Goal: Task Accomplishment & Management: Use online tool/utility

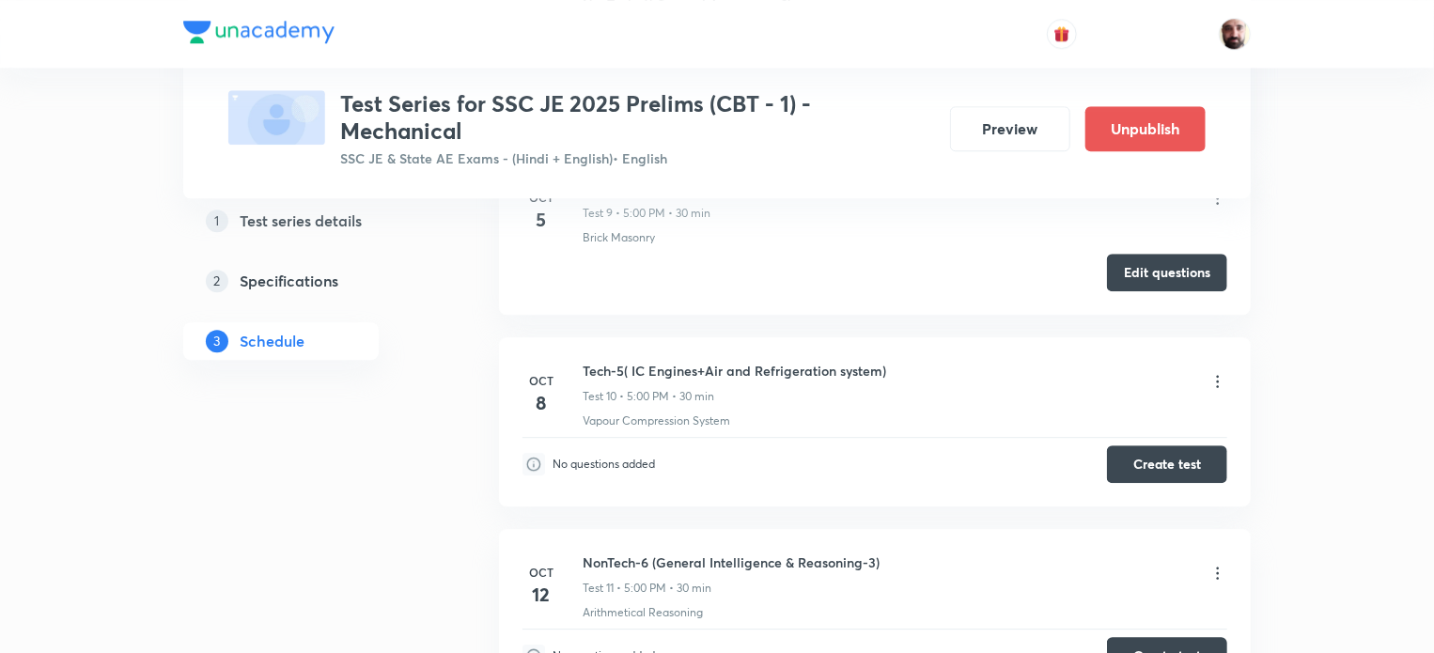
scroll to position [2503, 0]
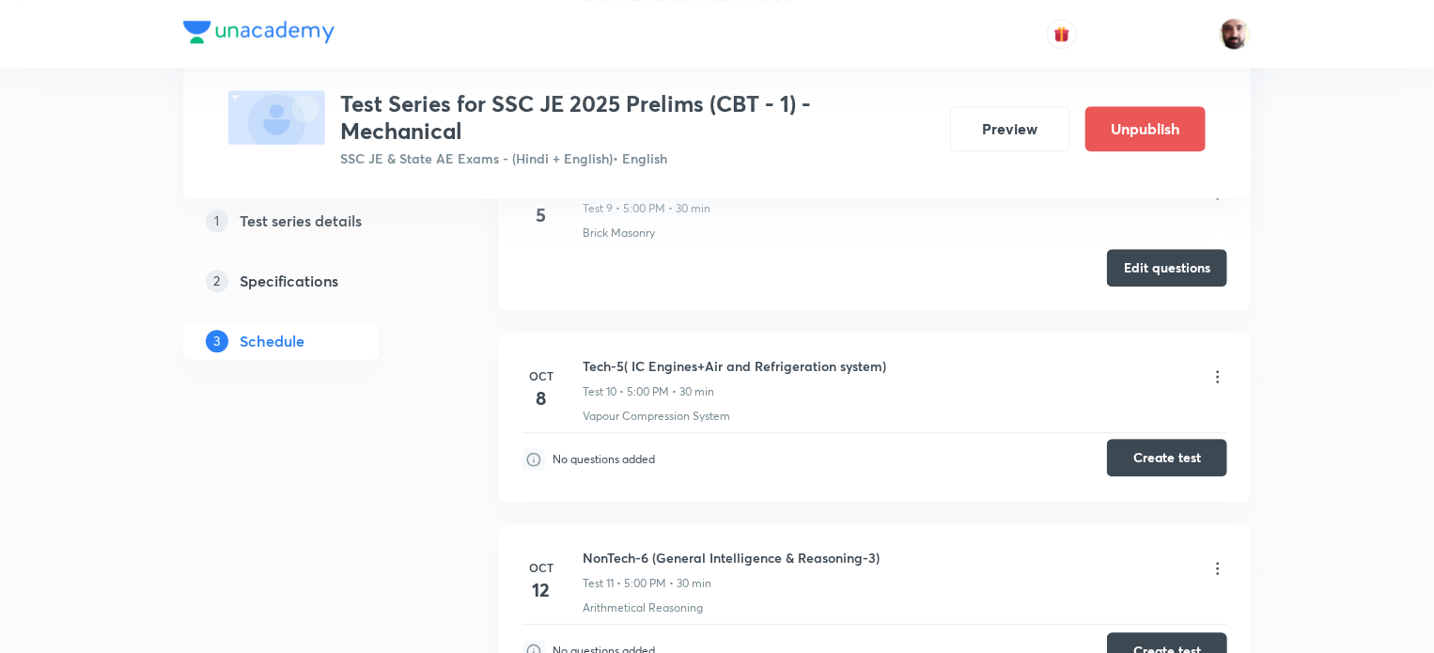
click at [1177, 453] on button "Create test" at bounding box center [1167, 458] width 120 height 38
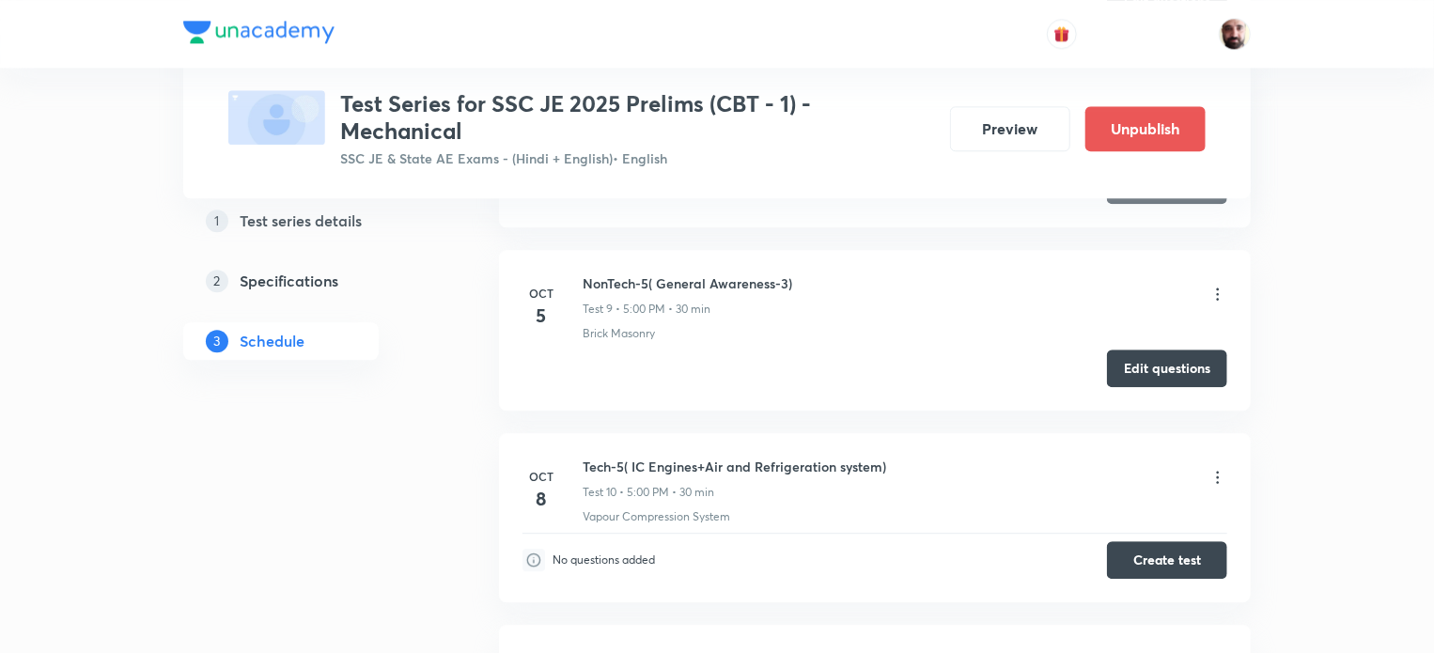
scroll to position [2453, 0]
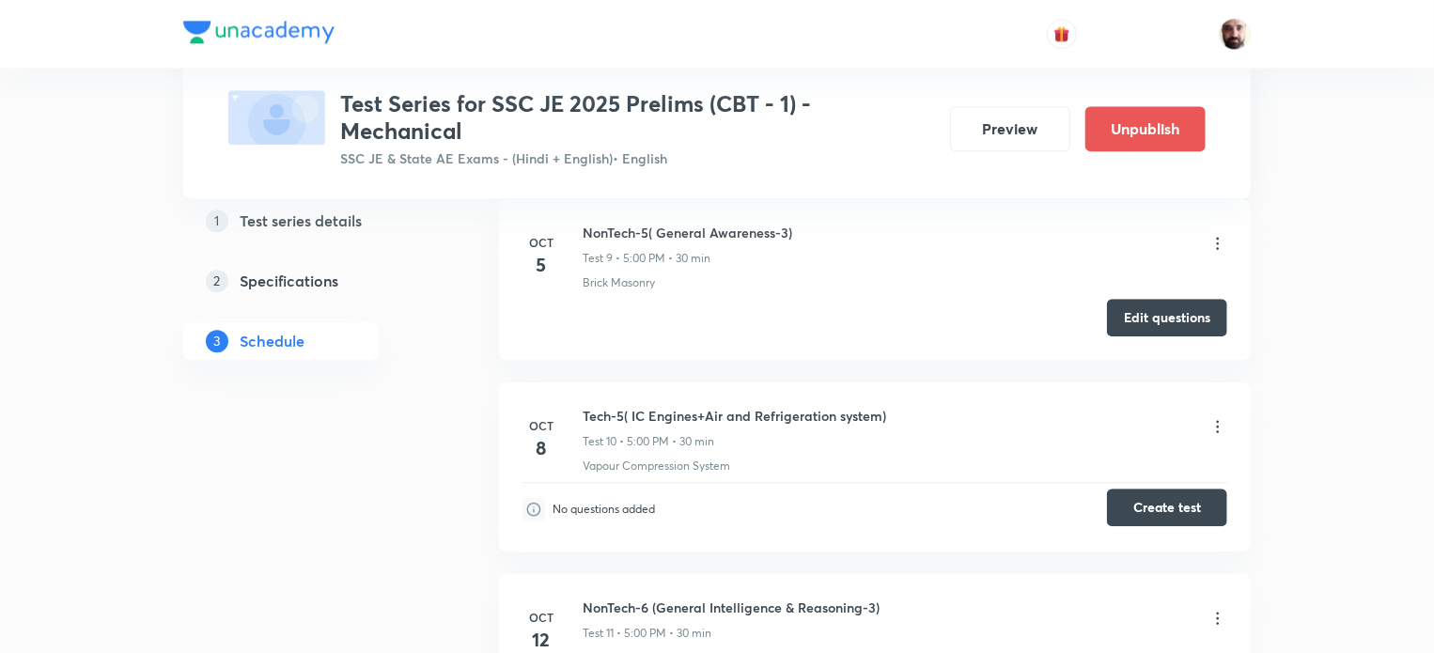
click at [1160, 508] on button "Create test" at bounding box center [1167, 508] width 120 height 38
click at [1217, 420] on icon at bounding box center [1218, 426] width 3 height 12
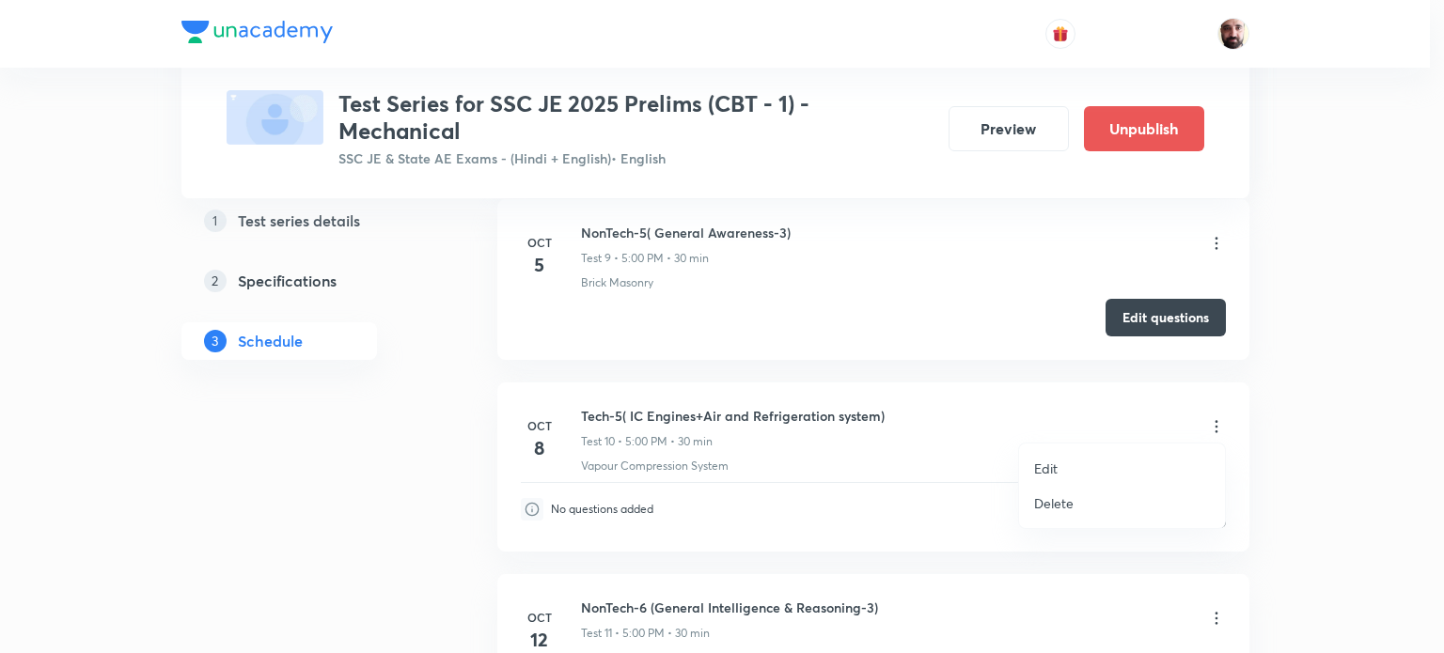
click at [1053, 464] on p "Edit" at bounding box center [1045, 469] width 23 height 20
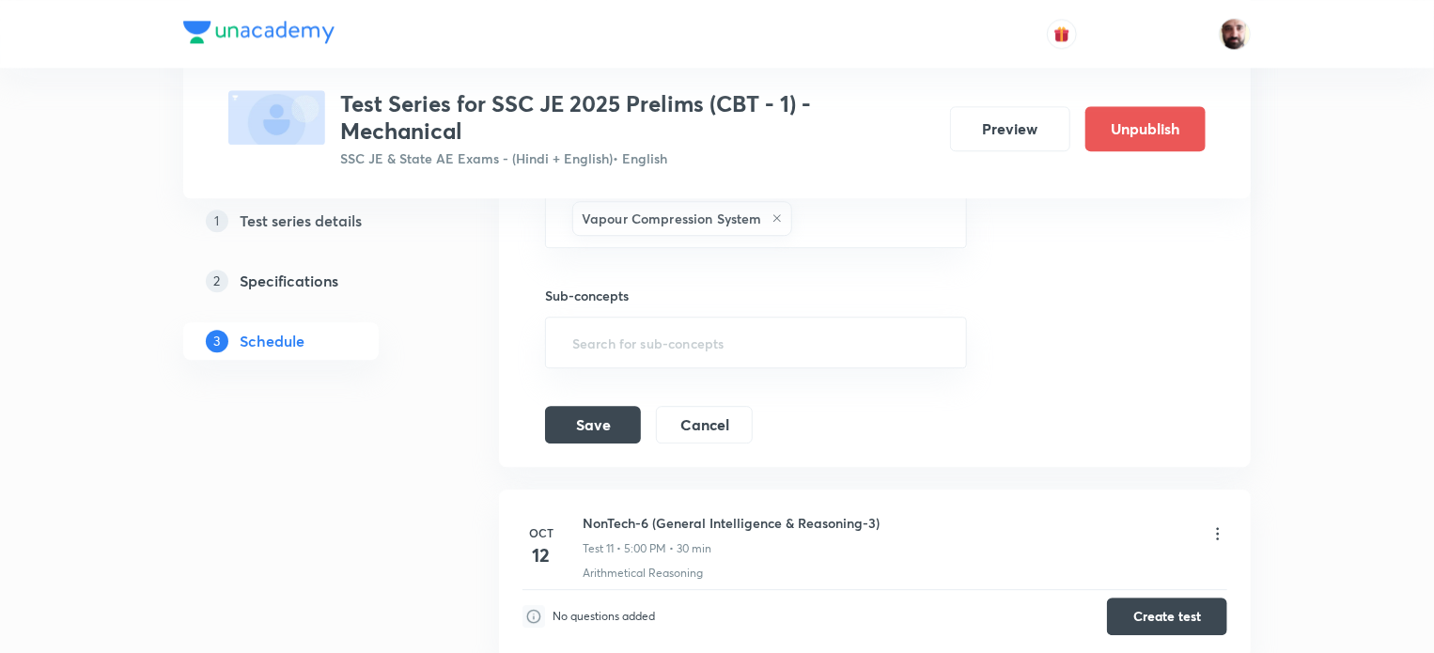
scroll to position [1951, 0]
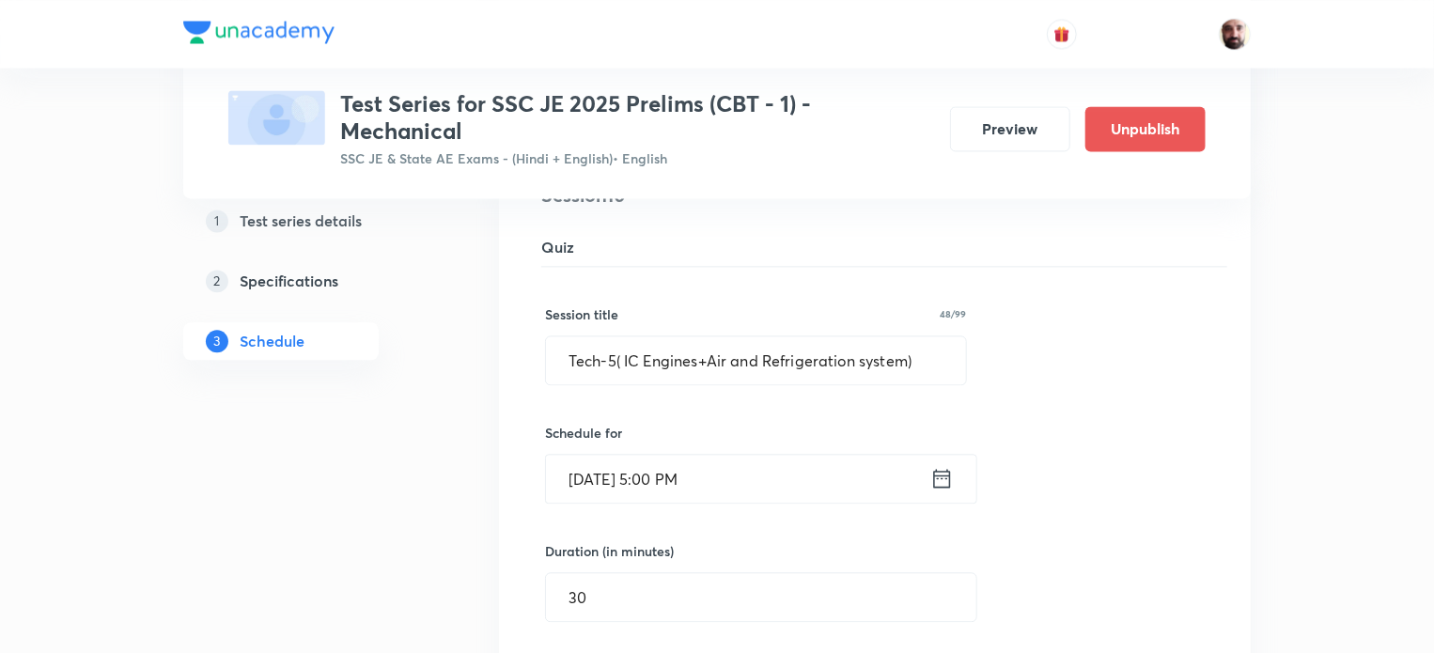
click at [940, 473] on icon at bounding box center [942, 478] width 23 height 26
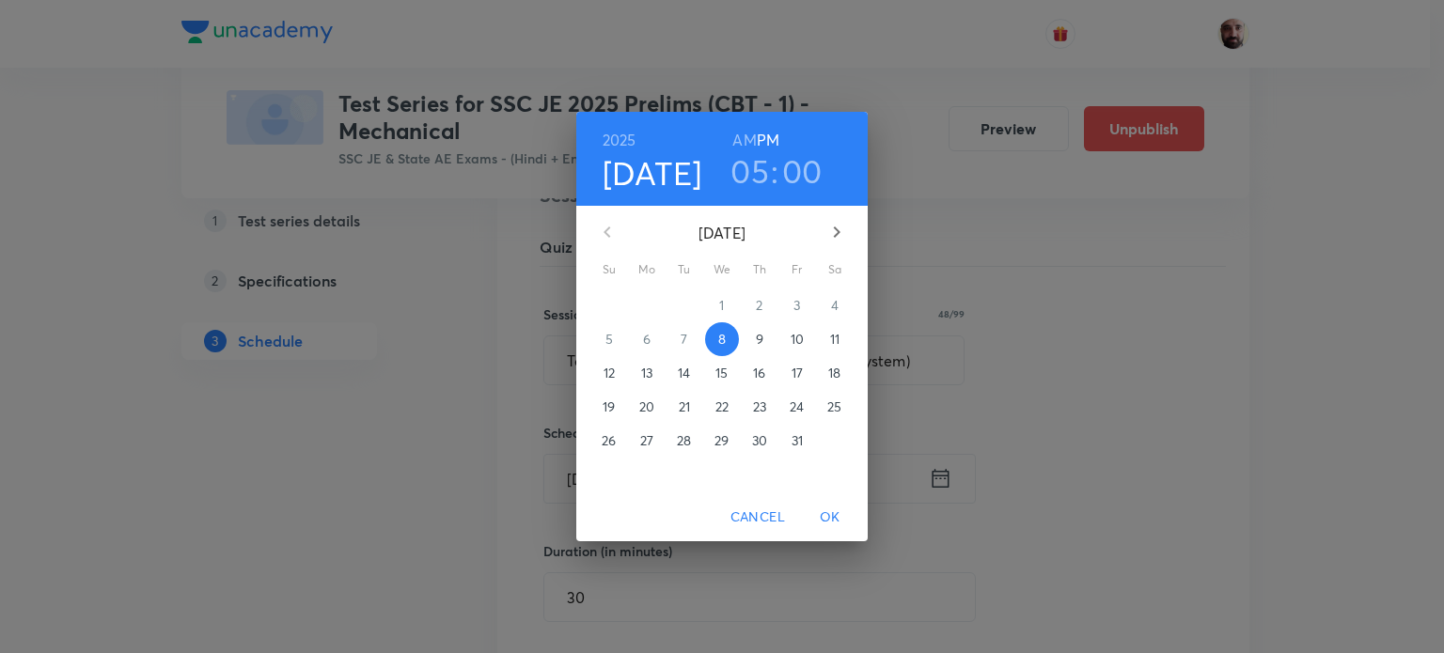
click at [748, 172] on h3 "05" at bounding box center [749, 170] width 39 height 39
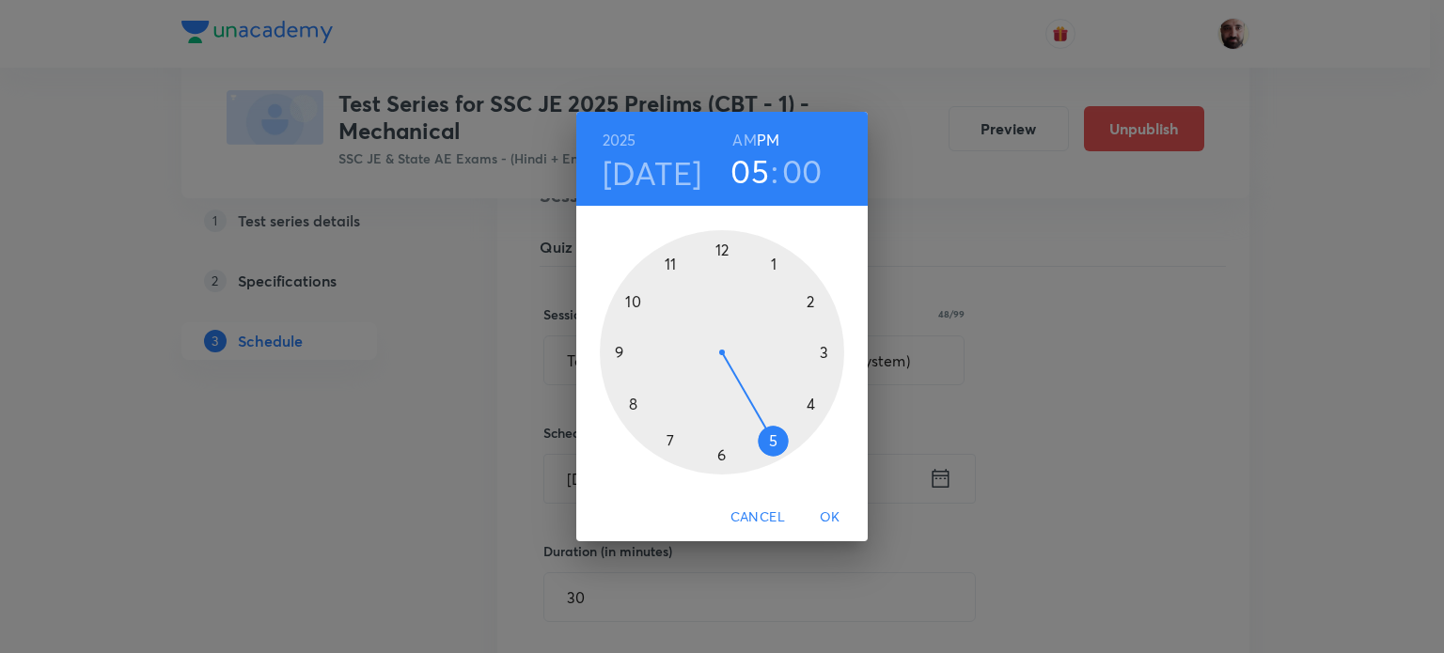
click at [631, 403] on div at bounding box center [722, 352] width 244 height 244
click at [769, 139] on h6 "PM" at bounding box center [768, 140] width 23 height 26
click at [767, 138] on h6 "PM" at bounding box center [768, 140] width 23 height 26
click at [770, 134] on h6 "PM" at bounding box center [768, 140] width 23 height 26
click at [774, 137] on h6 "PM" at bounding box center [768, 140] width 23 height 26
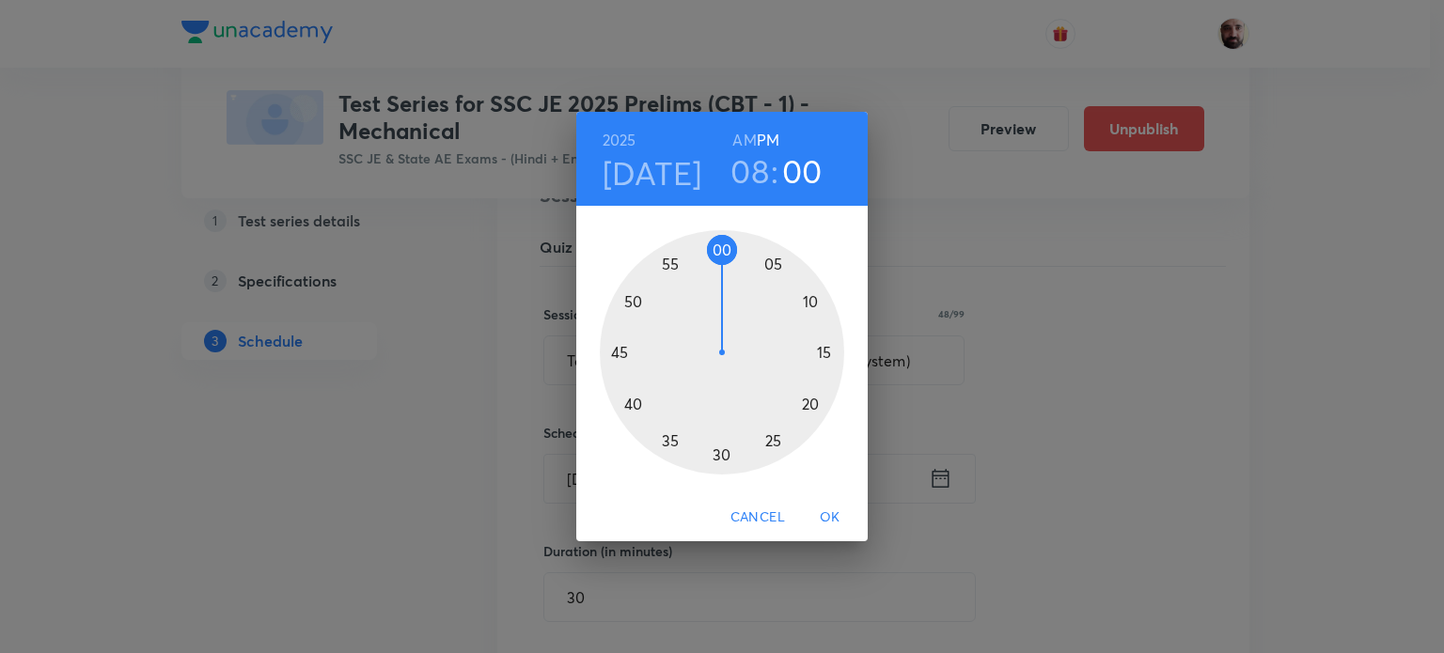
click at [835, 519] on span "OK" at bounding box center [829, 517] width 45 height 23
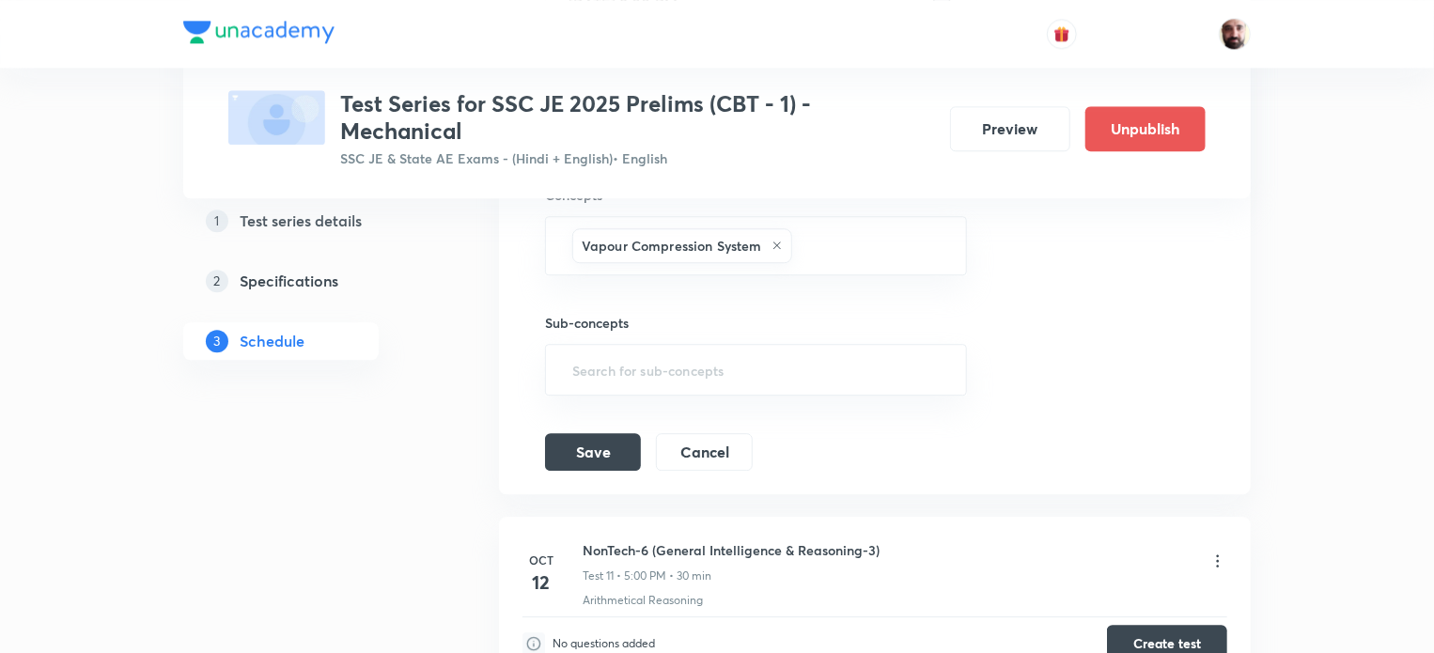
scroll to position [2430, 0]
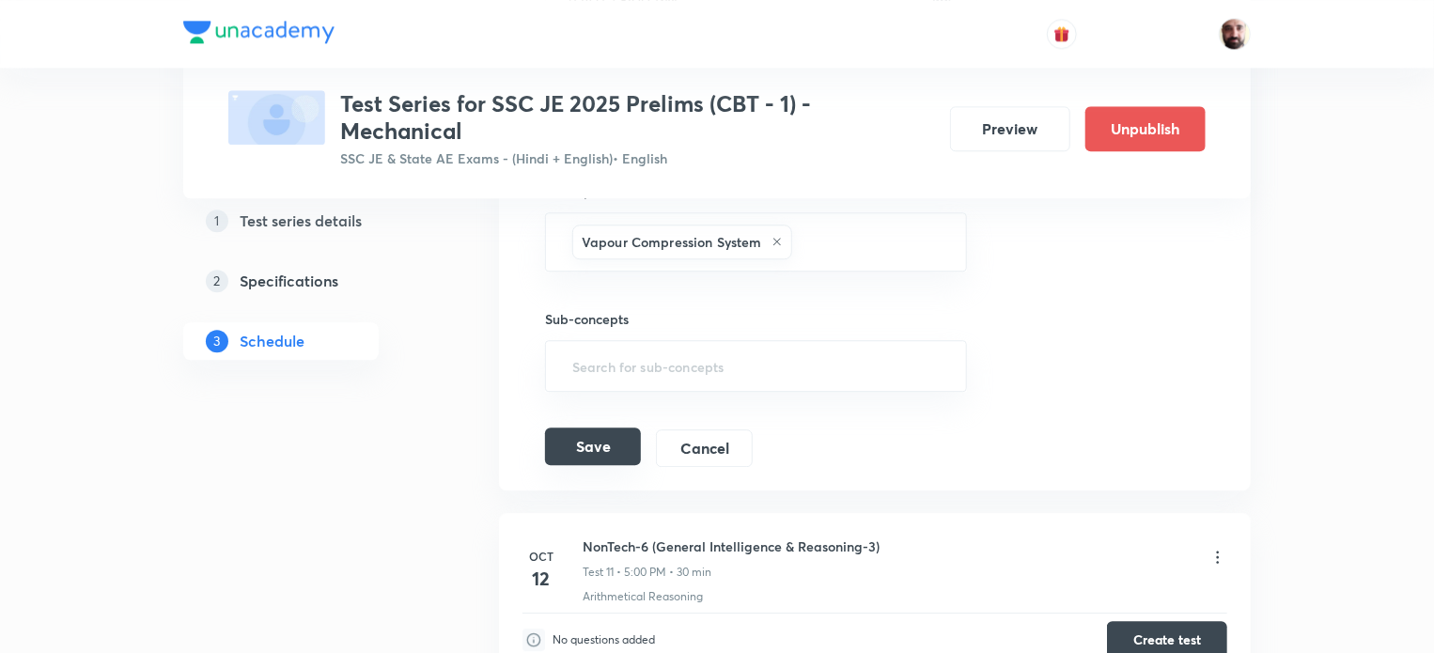
click at [619, 441] on button "Save" at bounding box center [593, 447] width 96 height 38
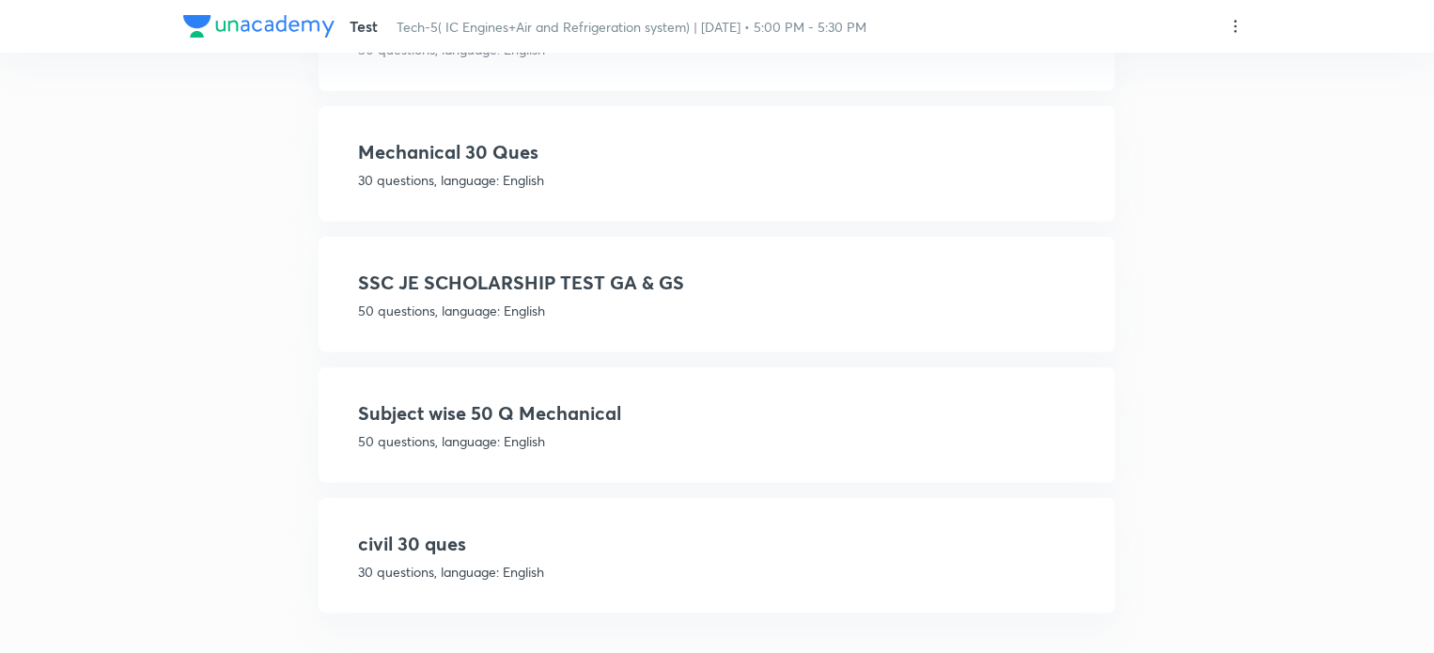
scroll to position [419, 0]
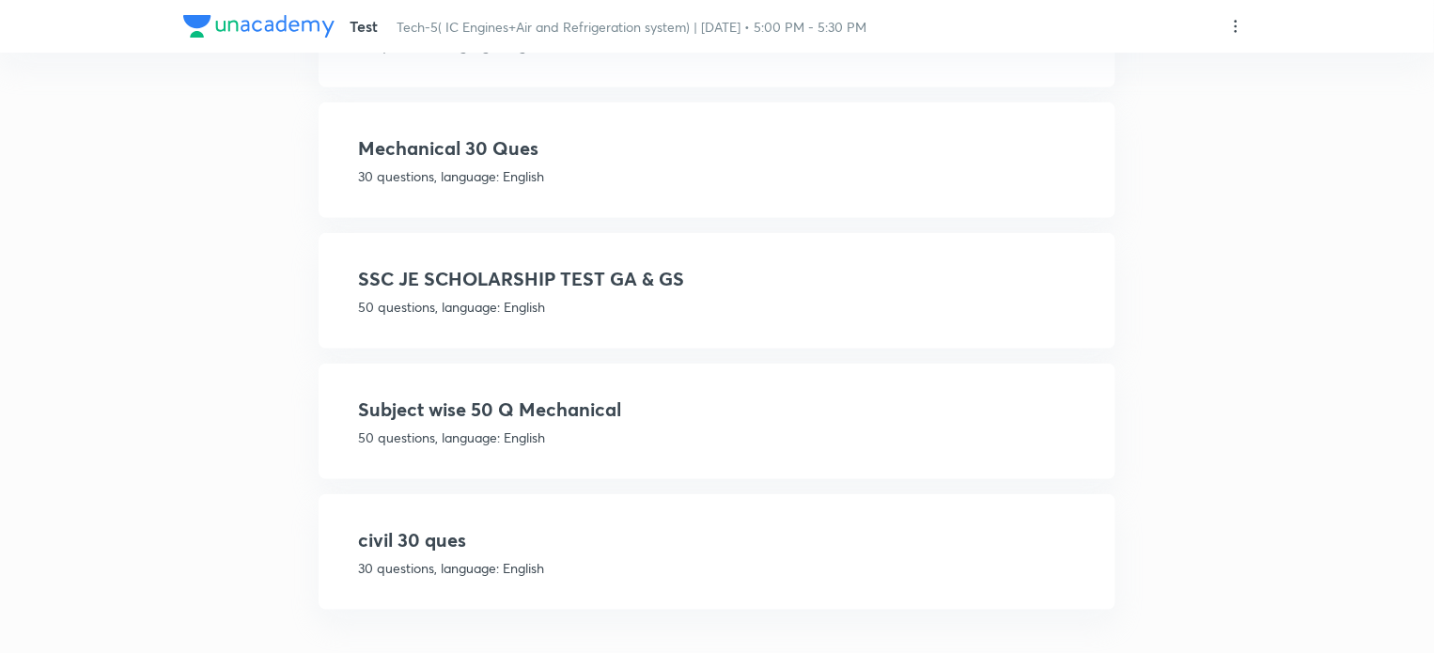
click at [491, 431] on p "50 questions, language: English" at bounding box center [717, 438] width 718 height 20
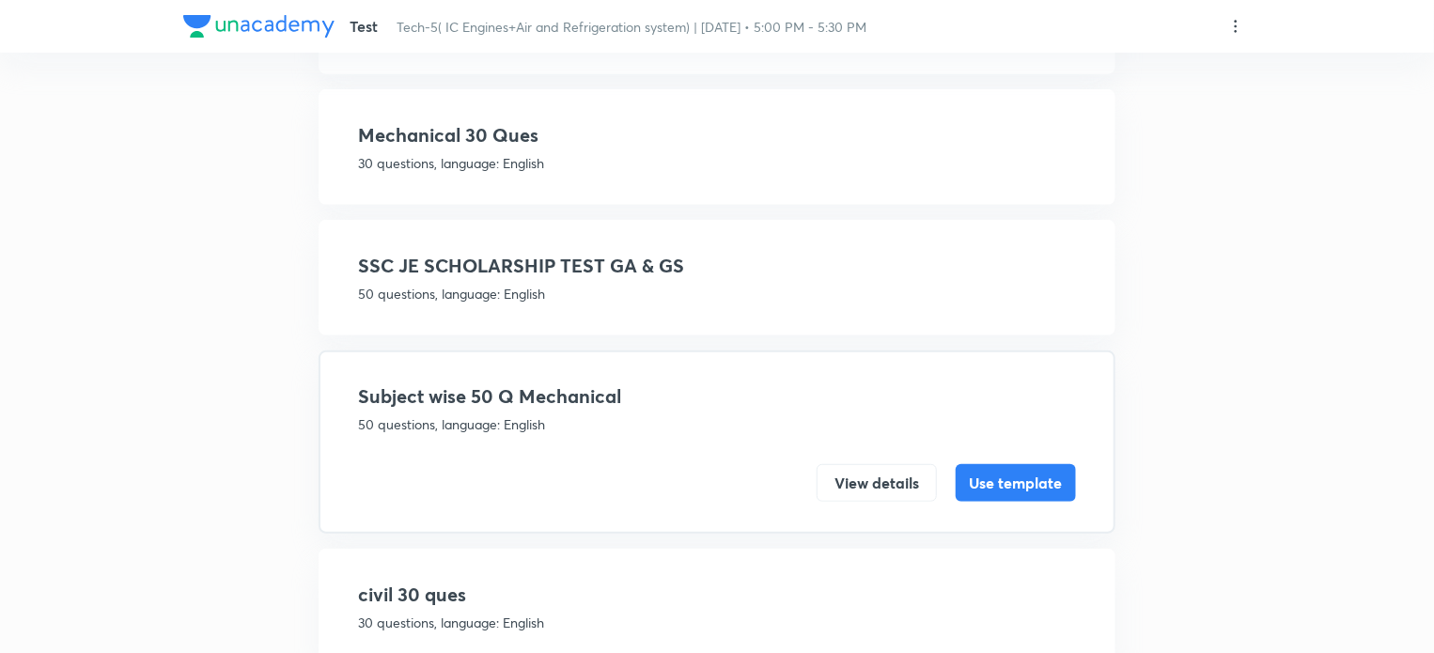
scroll to position [352, 0]
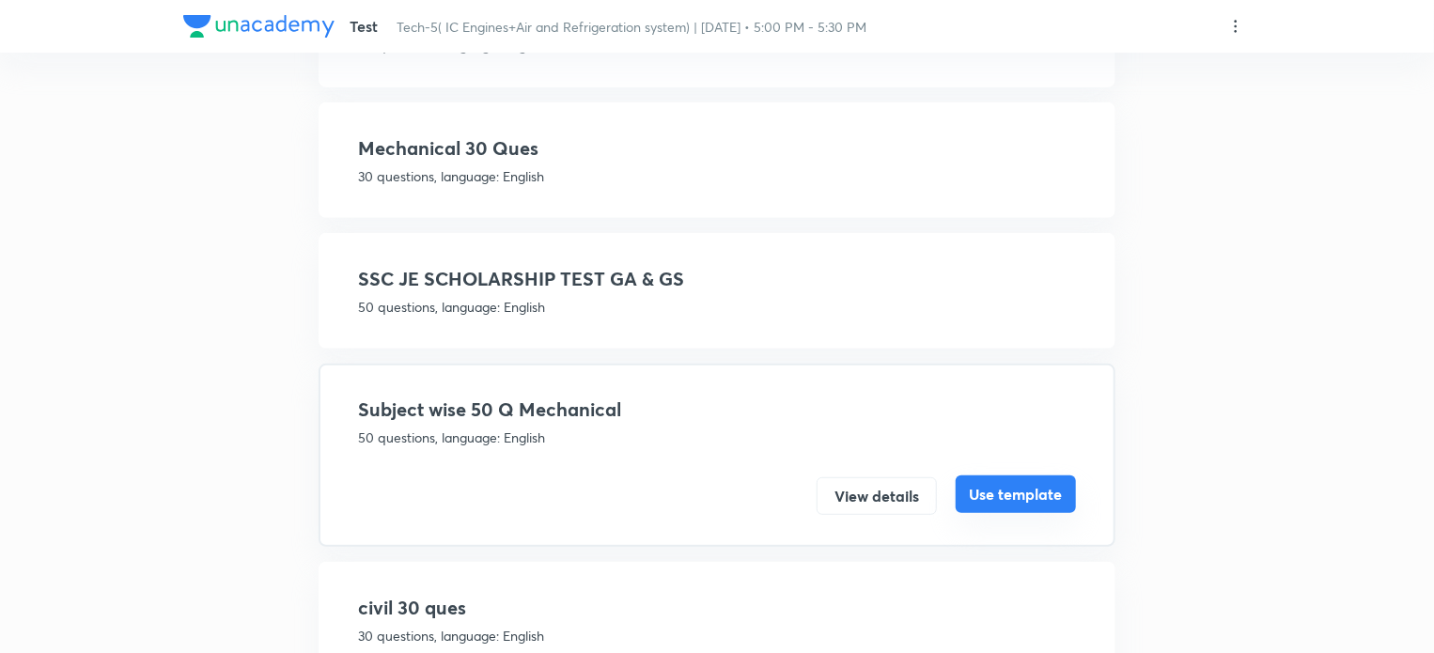
click at [1009, 490] on button "Use template" at bounding box center [1016, 495] width 120 height 38
click at [1015, 493] on button "Use template" at bounding box center [1016, 495] width 120 height 38
click at [1012, 493] on button "Use template" at bounding box center [1016, 495] width 120 height 38
click at [866, 493] on button "View details" at bounding box center [877, 495] width 120 height 38
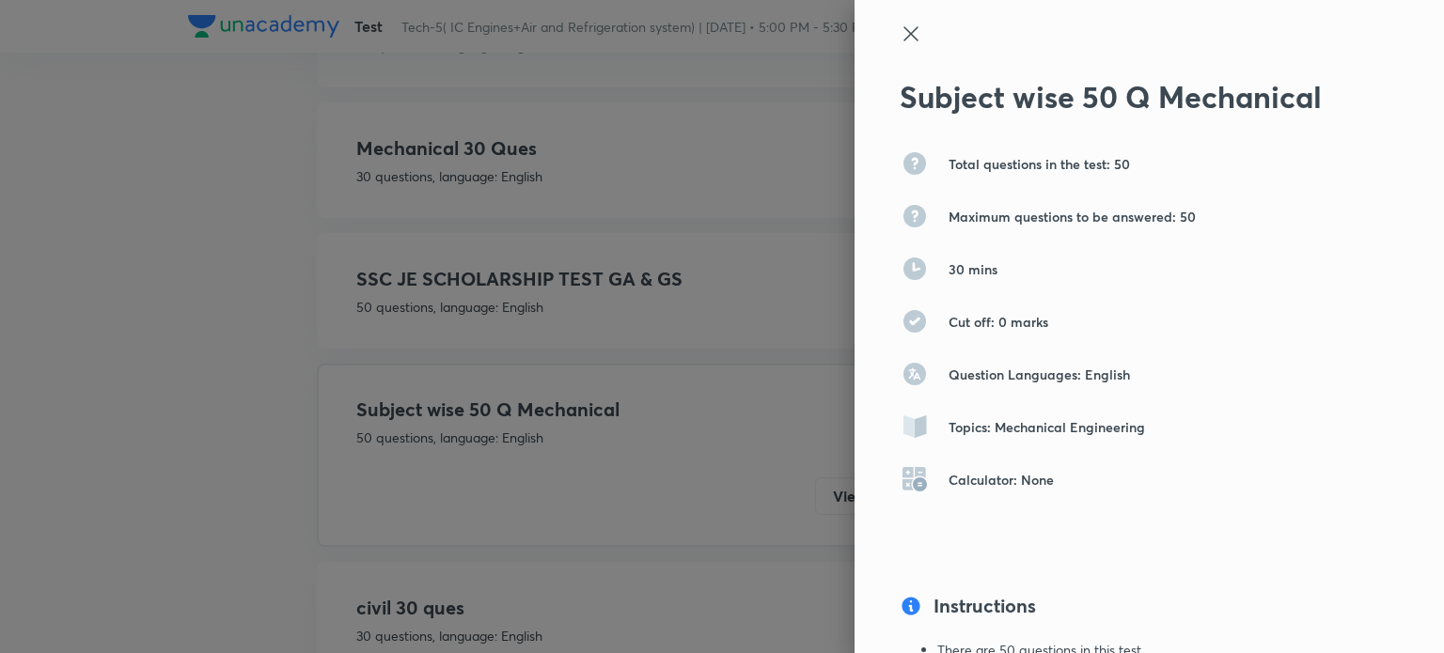
click at [900, 34] on icon at bounding box center [911, 34] width 23 height 23
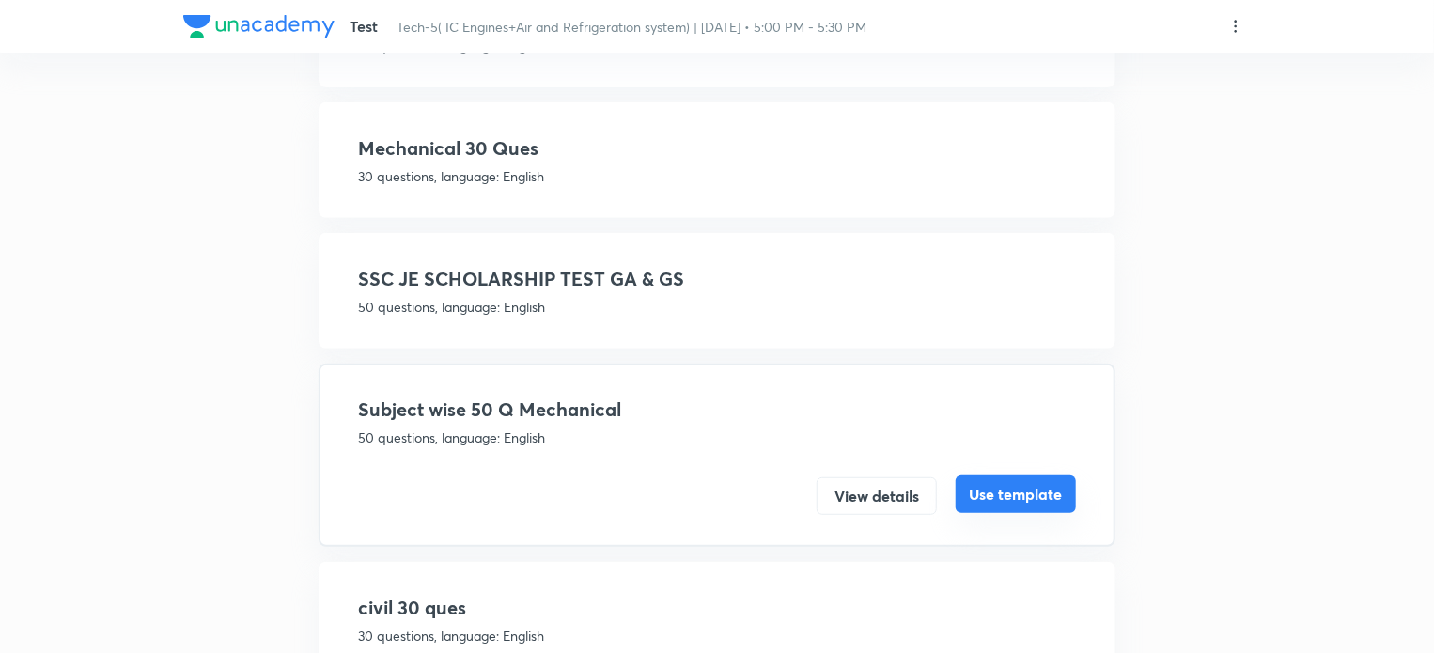
click at [1009, 497] on button "Use template" at bounding box center [1016, 495] width 120 height 38
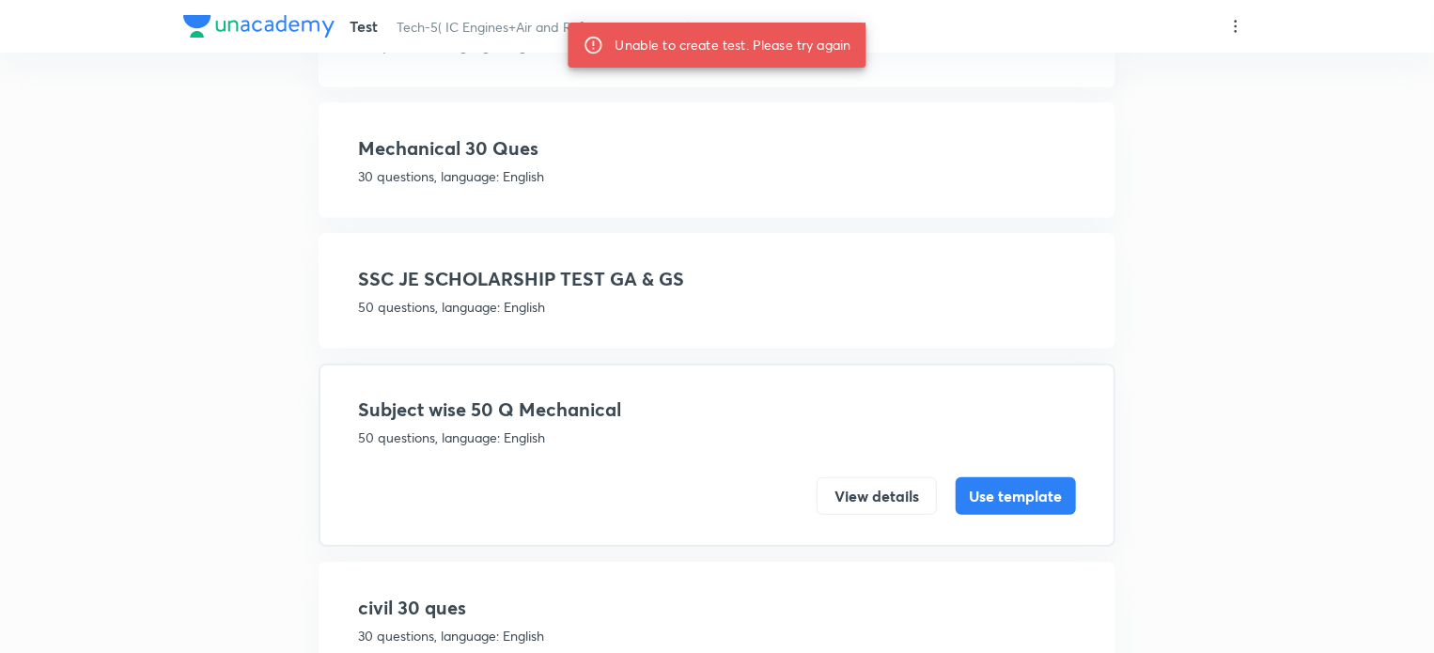
scroll to position [0, 0]
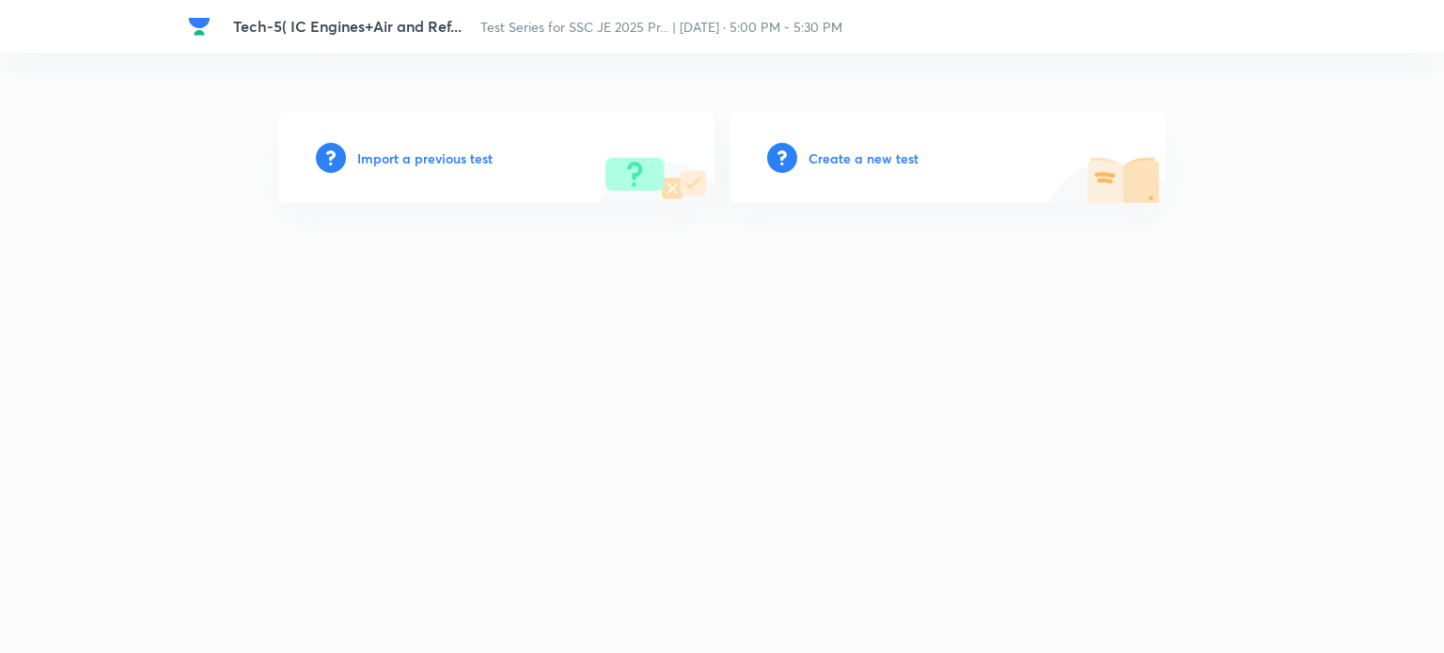
click at [847, 151] on h6 "Create a new test" at bounding box center [863, 159] width 110 height 20
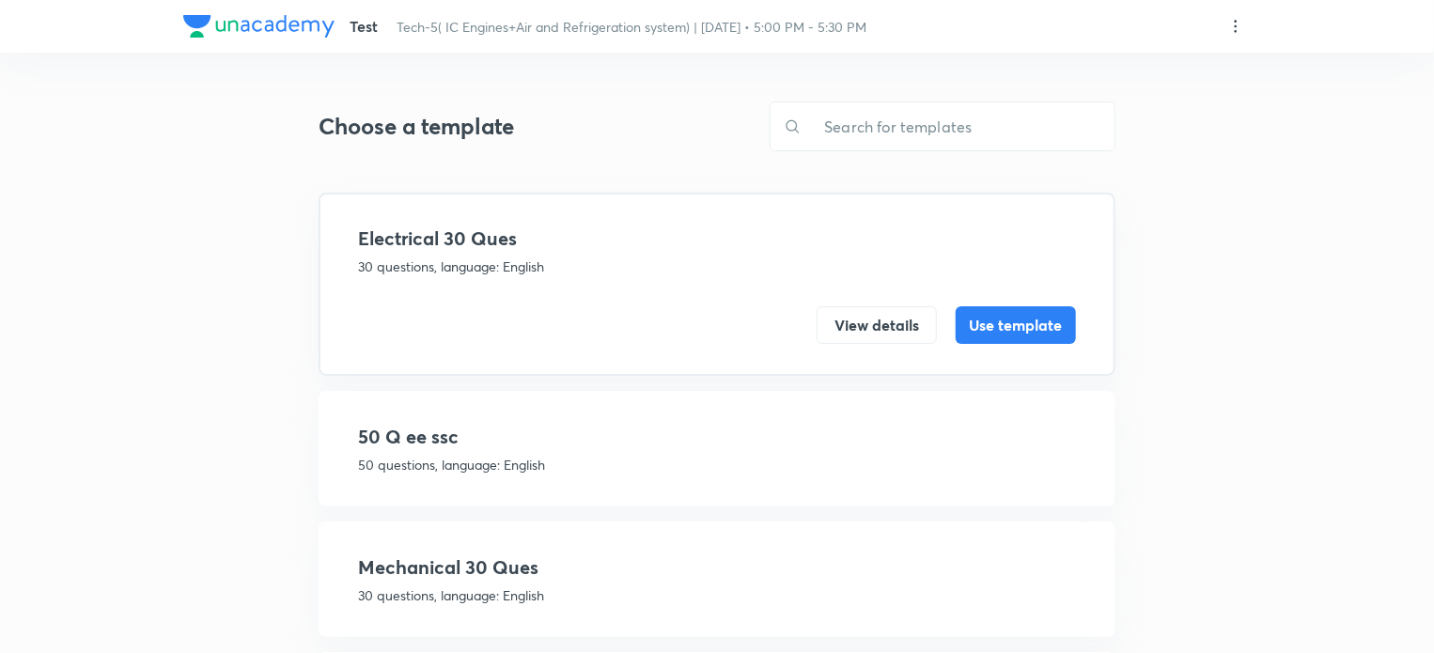
scroll to position [419, 0]
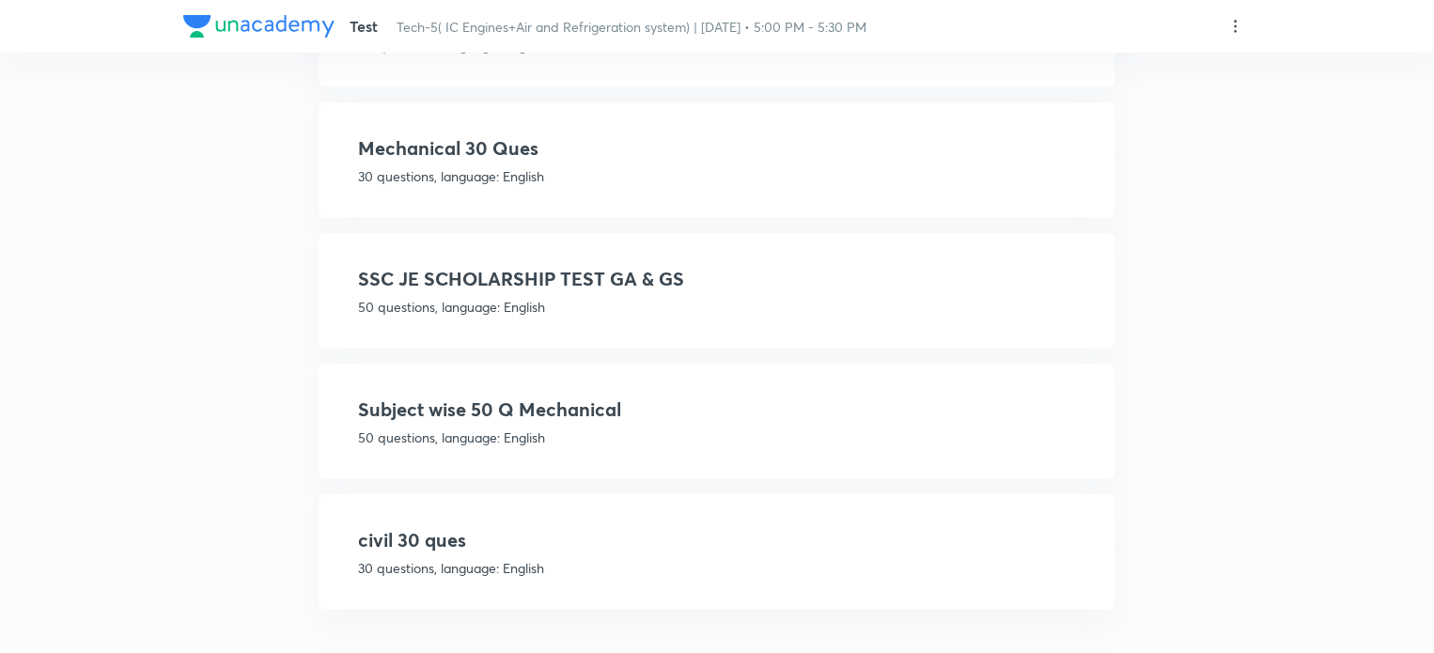
click at [511, 417] on h4 "Subject wise 50 Q Mechanical" at bounding box center [717, 410] width 718 height 28
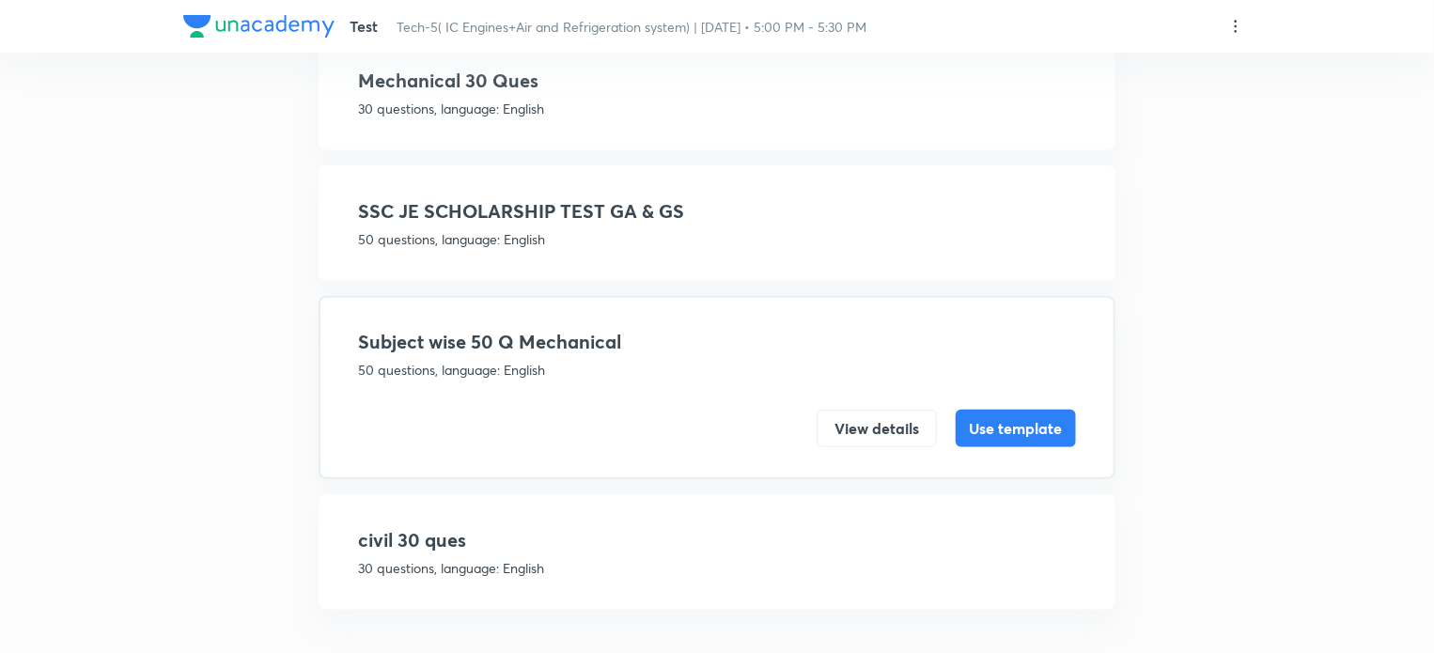
scroll to position [352, 0]
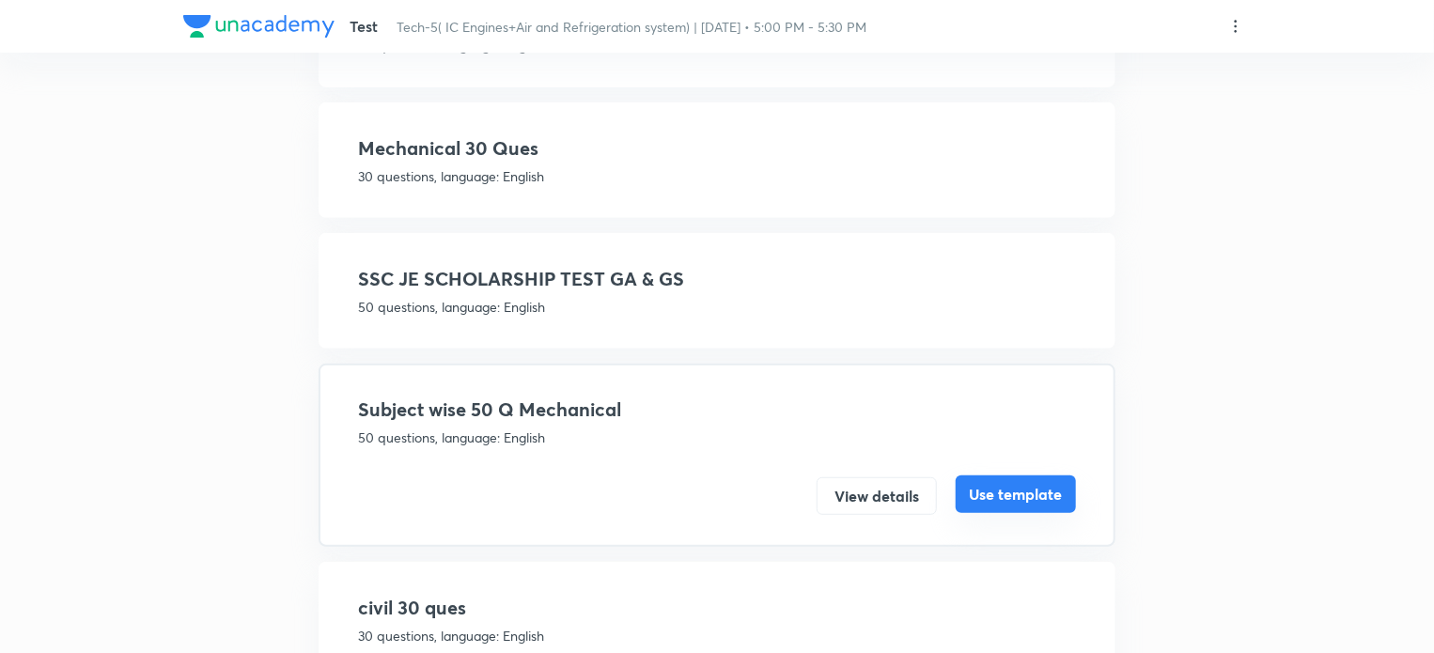
click at [1023, 492] on button "Use template" at bounding box center [1016, 495] width 120 height 38
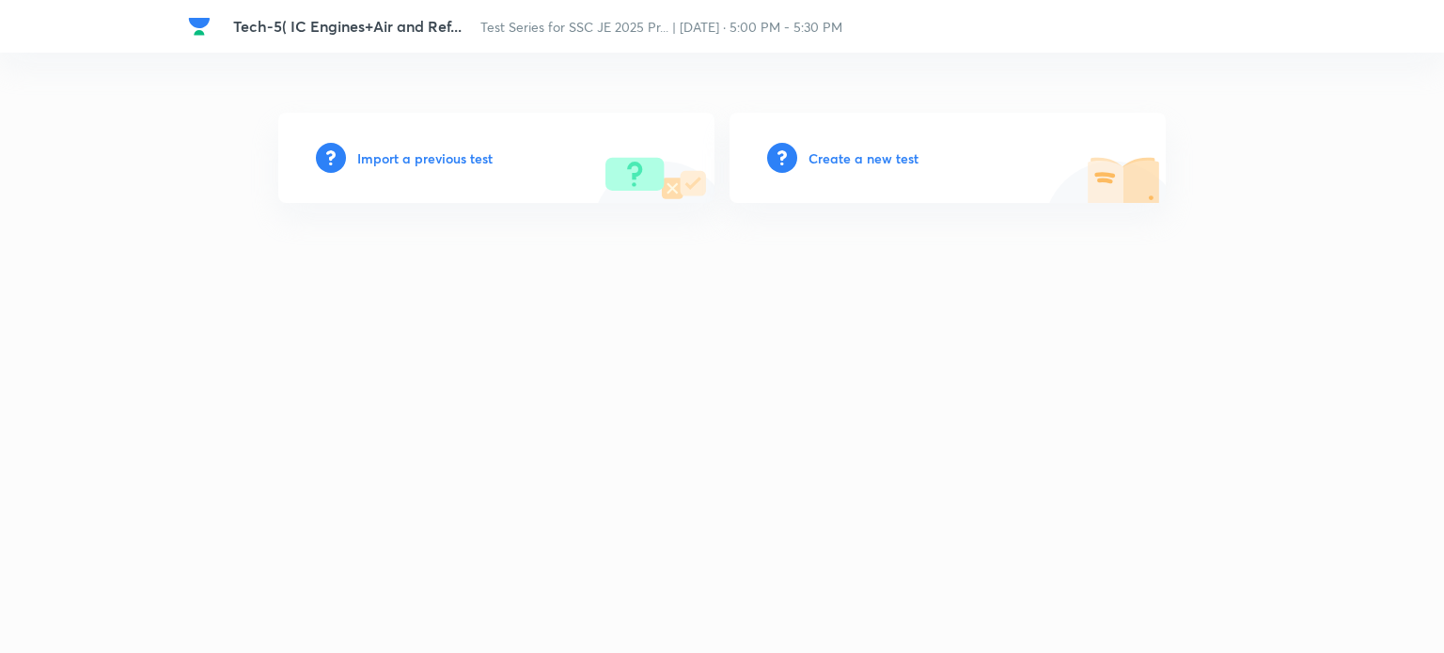
click at [850, 159] on h6 "Create a new test" at bounding box center [863, 159] width 110 height 20
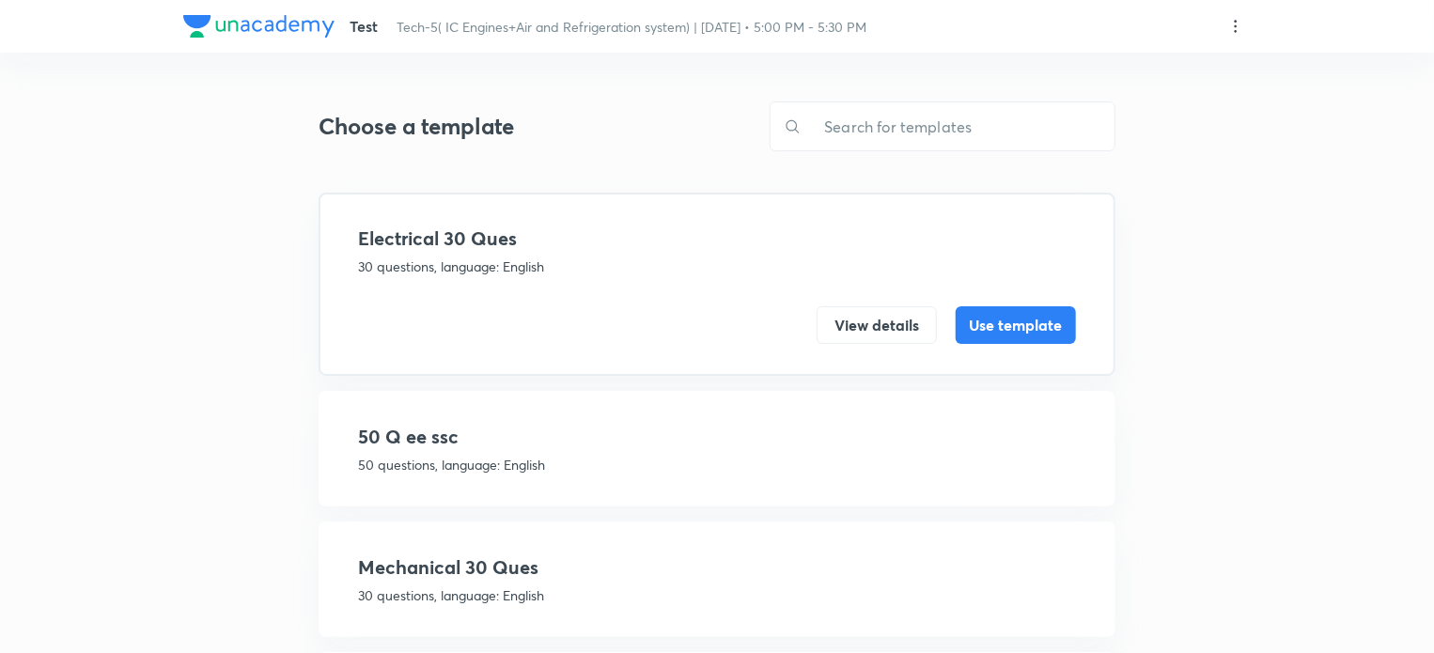
scroll to position [419, 0]
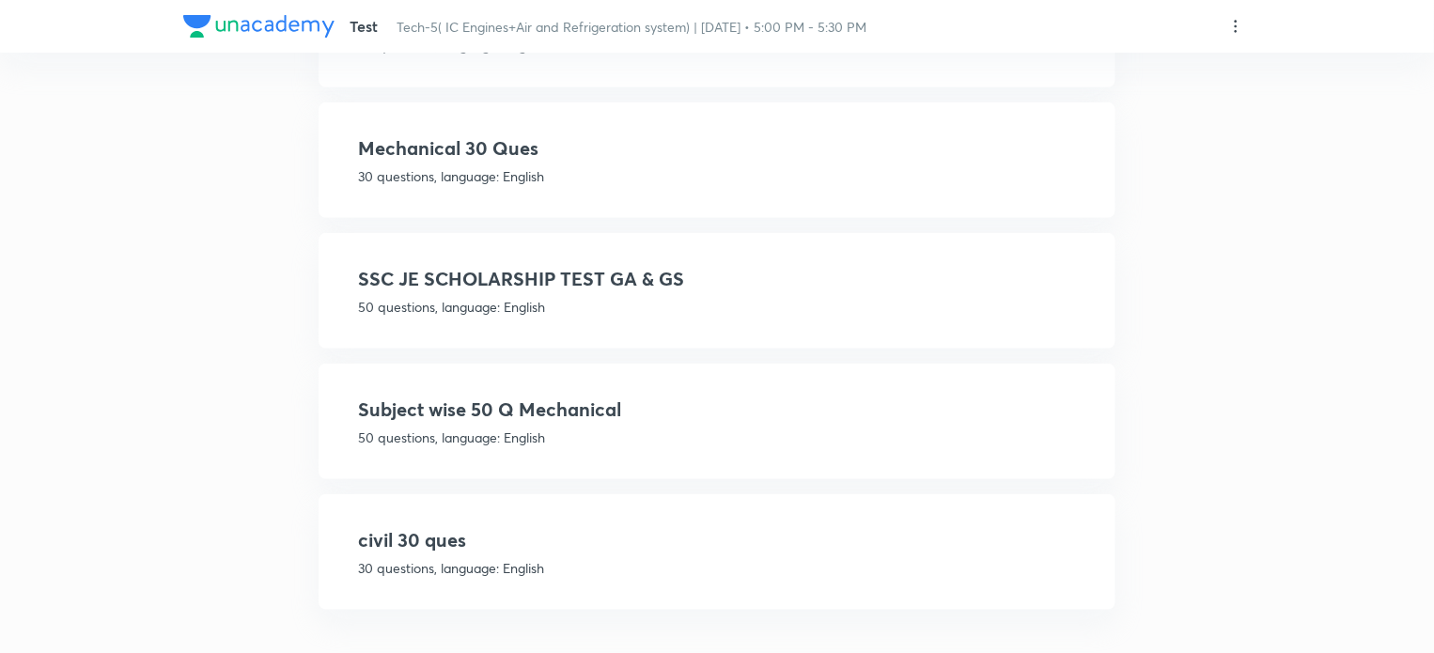
click at [446, 412] on h4 "Subject wise 50 Q Mechanical" at bounding box center [717, 410] width 718 height 28
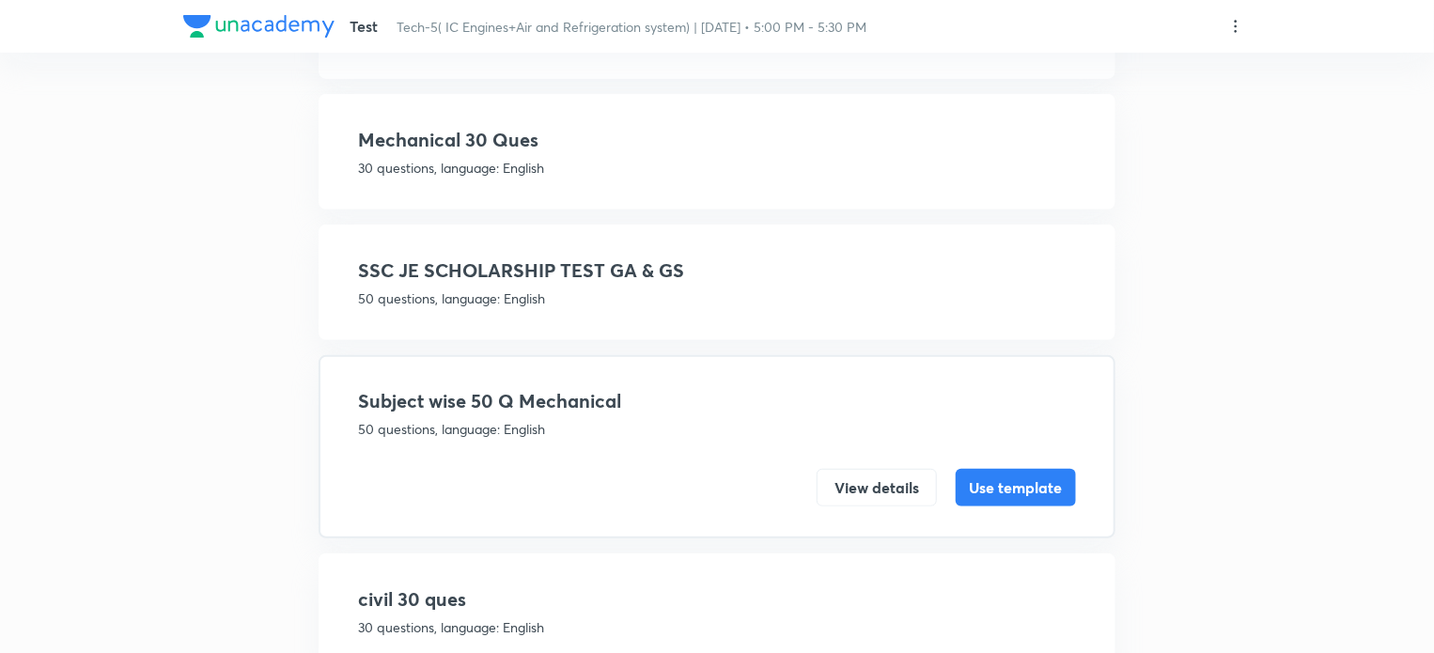
scroll to position [352, 0]
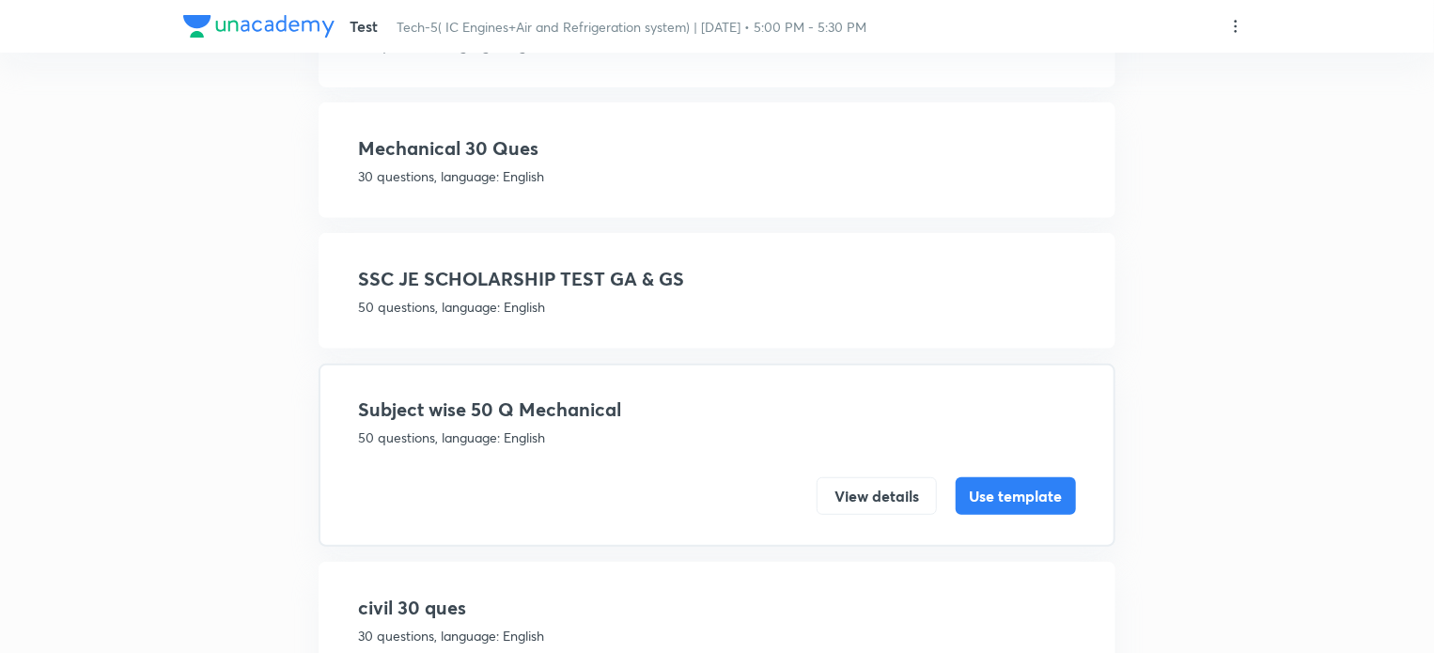
click at [985, 612] on h4 "civil 30 ques" at bounding box center [717, 608] width 718 height 28
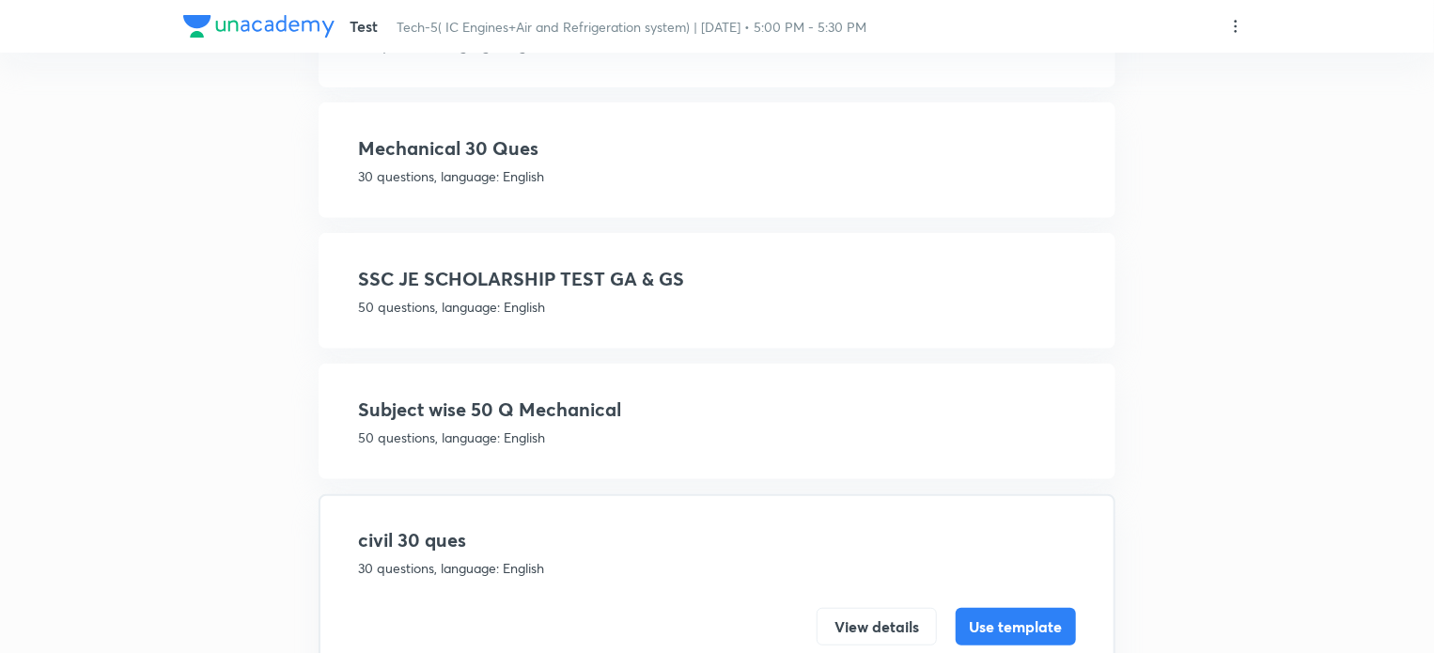
click at [508, 420] on div "Subject wise 50 Q Mechanical 50 questions, language: English" at bounding box center [717, 422] width 718 height 52
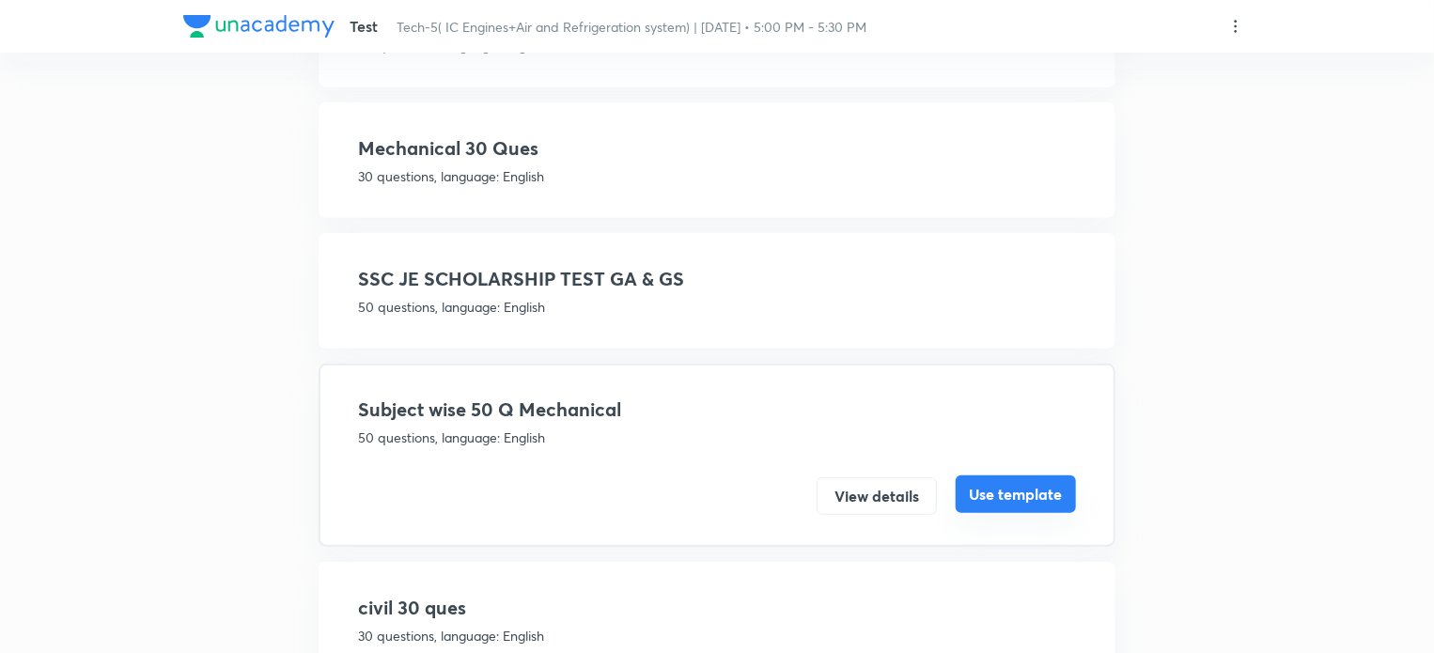
click at [1032, 495] on button "Use template" at bounding box center [1016, 495] width 120 height 38
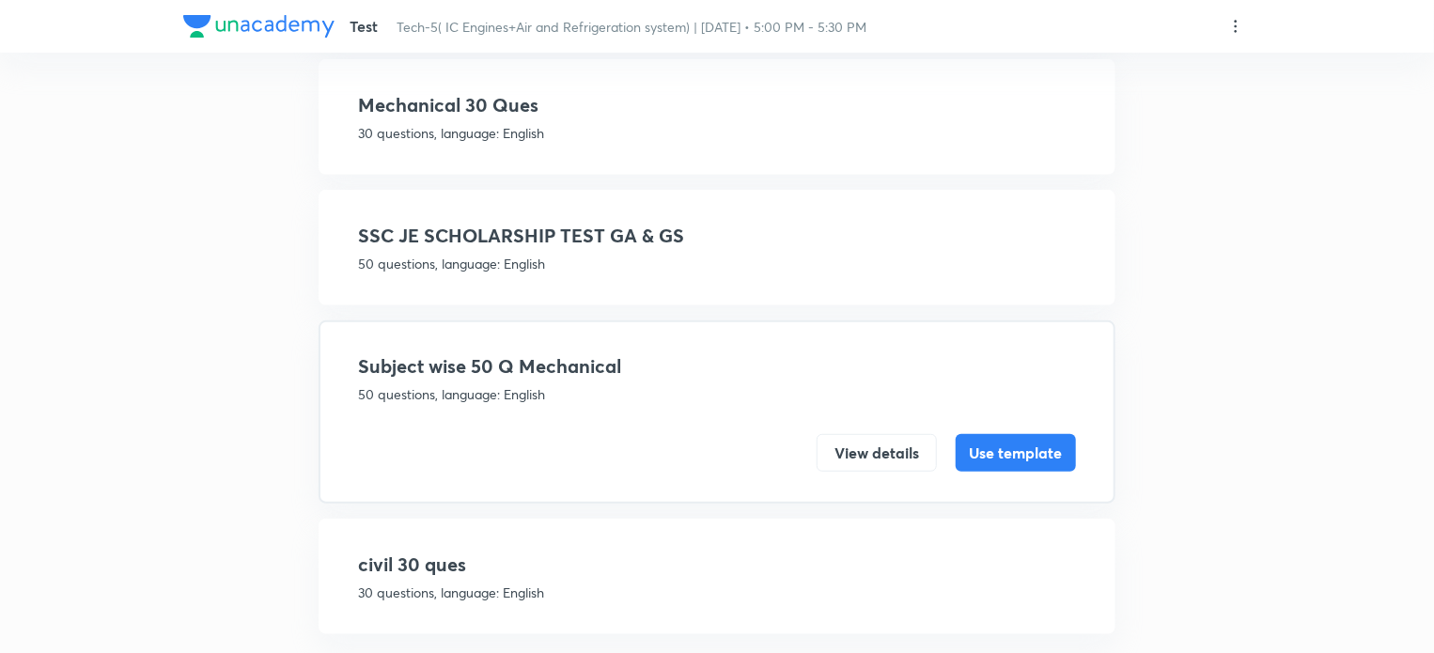
scroll to position [419, 0]
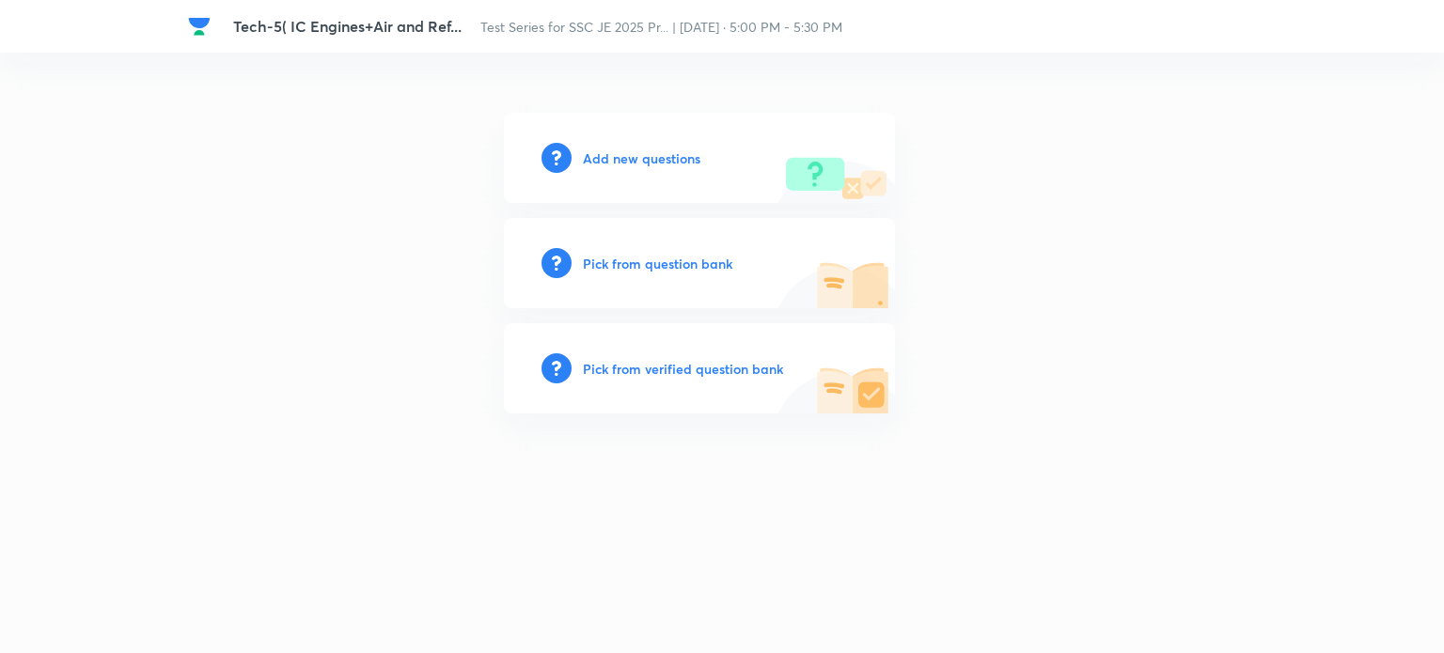
click at [618, 157] on h6 "Add new questions" at bounding box center [641, 159] width 117 height 20
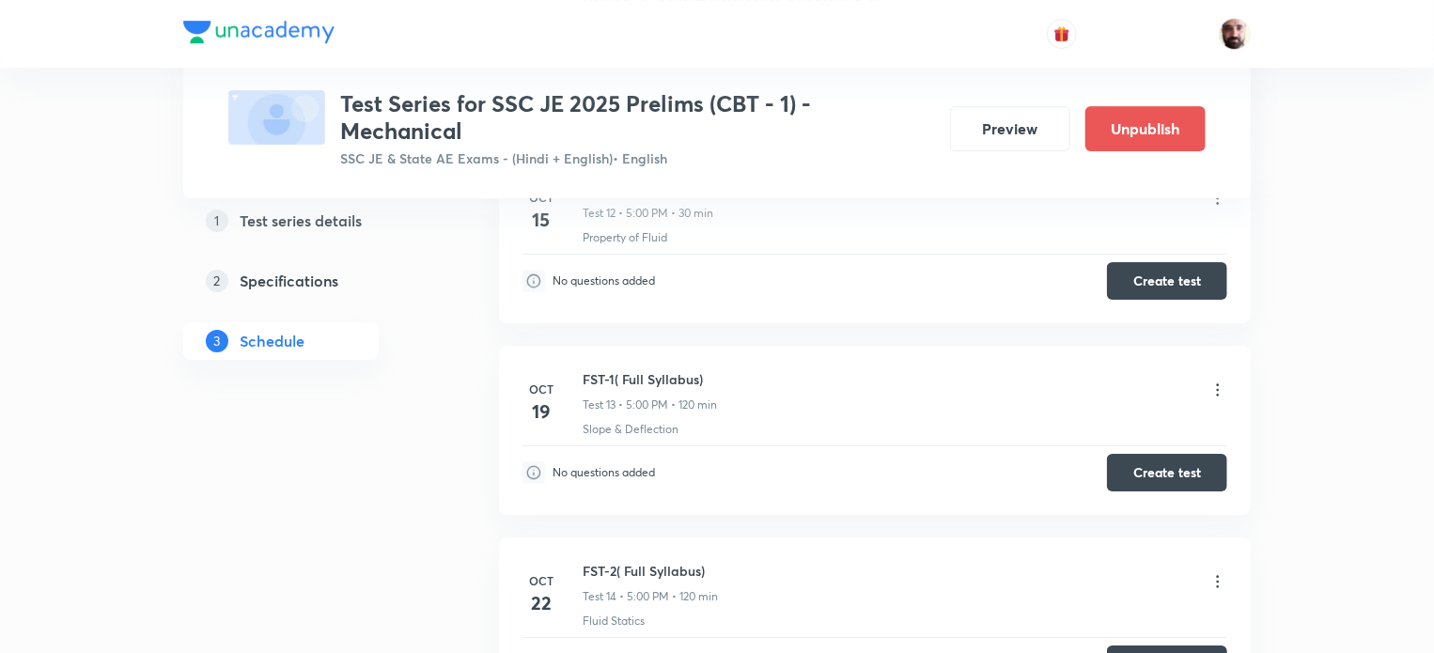
scroll to position [3074, 0]
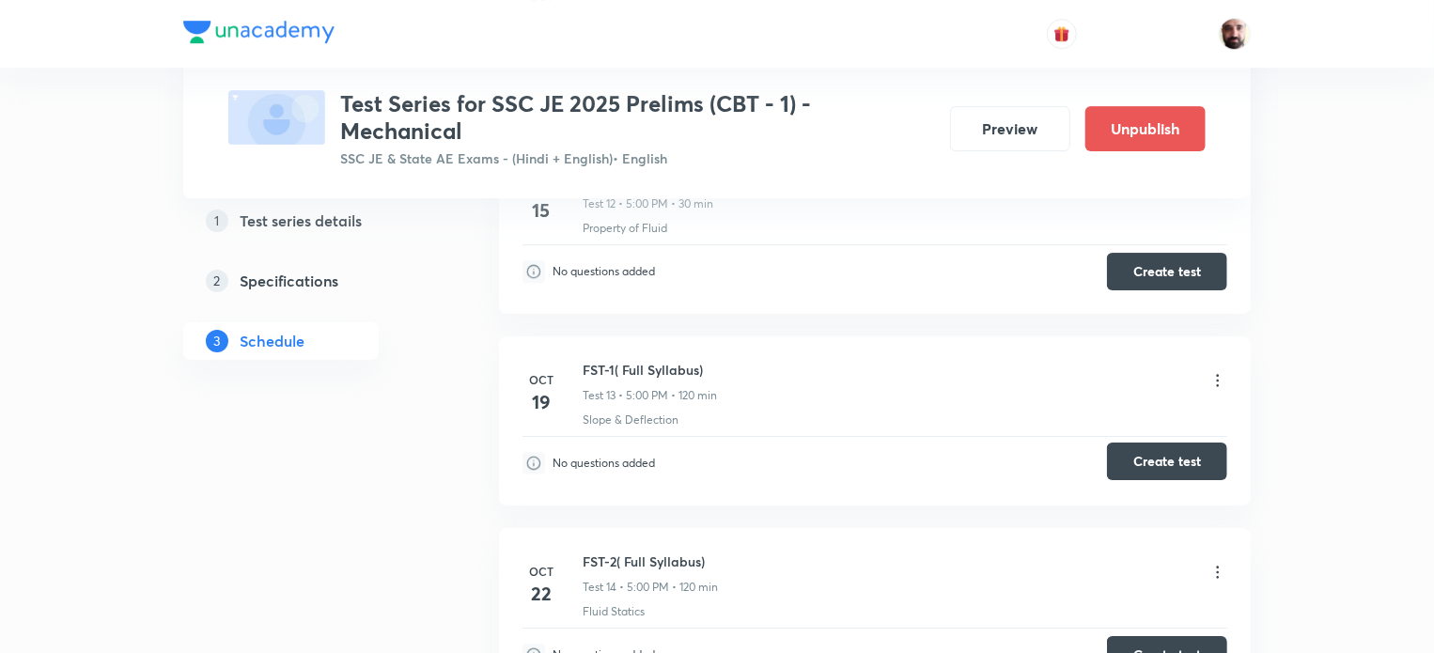
click at [1185, 458] on button "Create test" at bounding box center [1167, 462] width 120 height 38
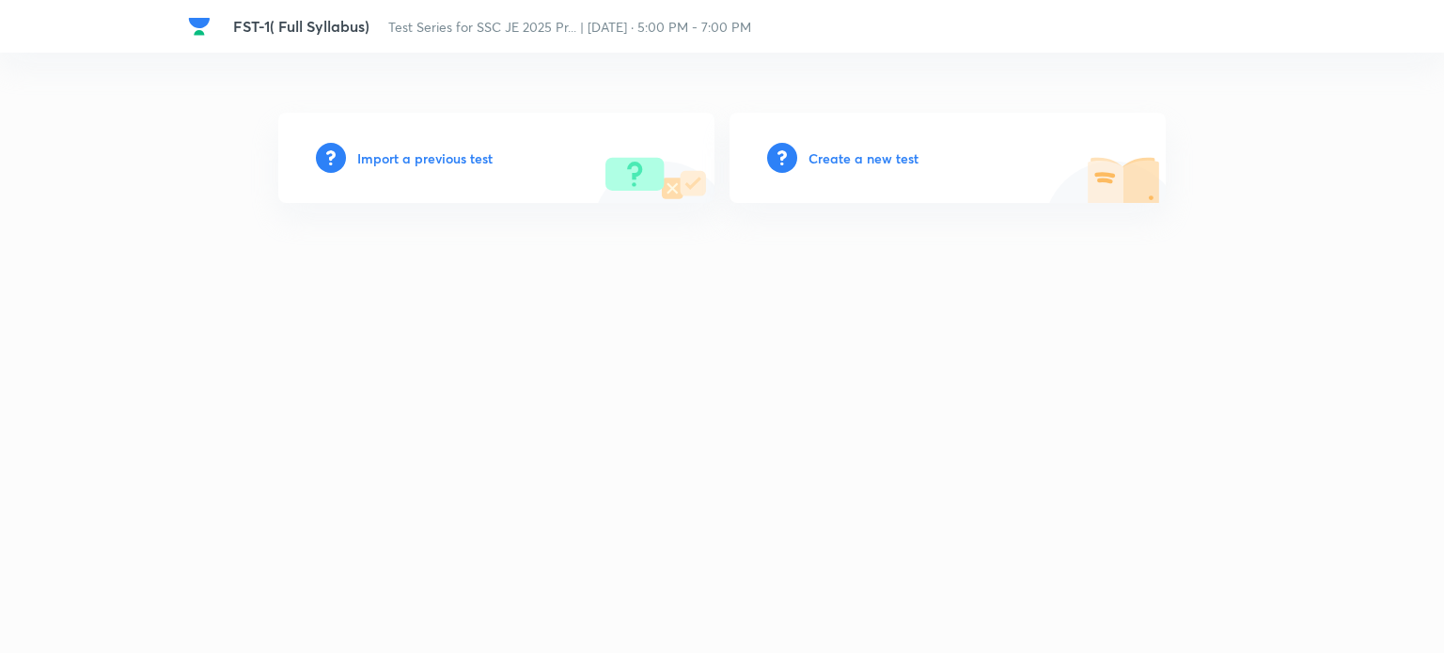
click at [823, 159] on h6 "Create a new test" at bounding box center [863, 159] width 110 height 20
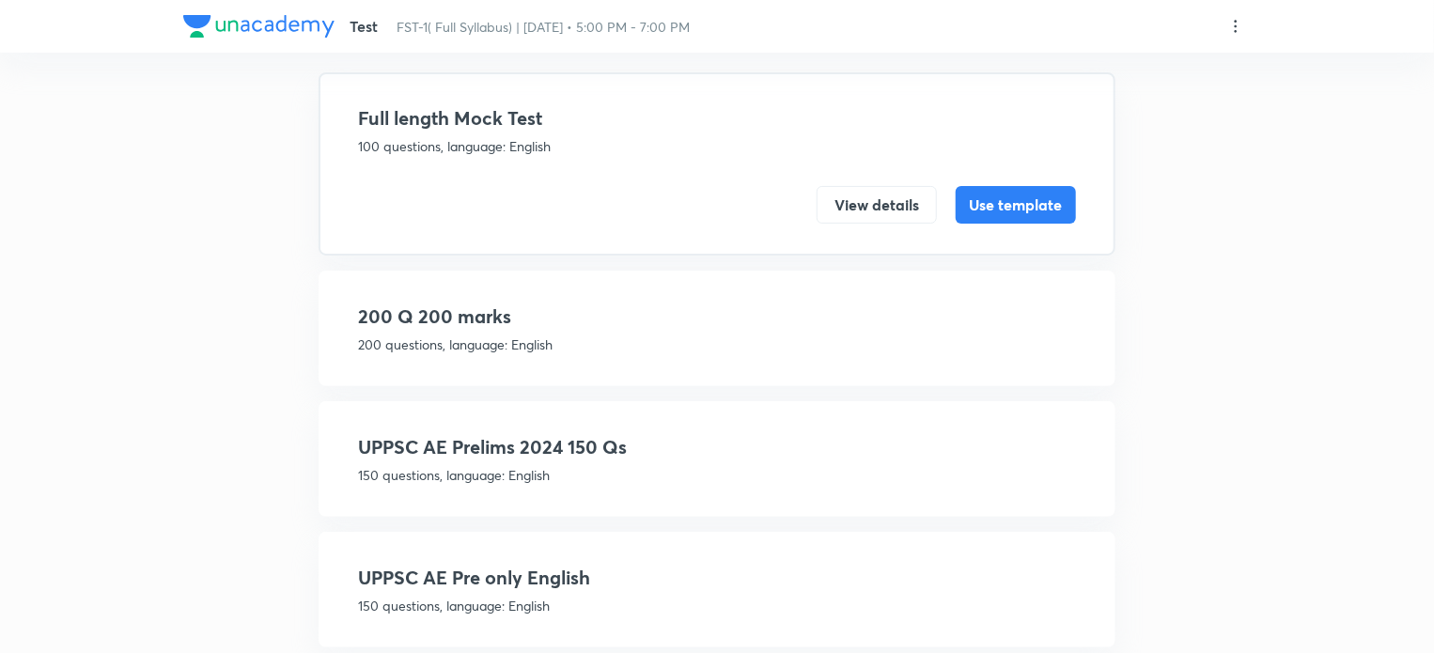
scroll to position [160, 0]
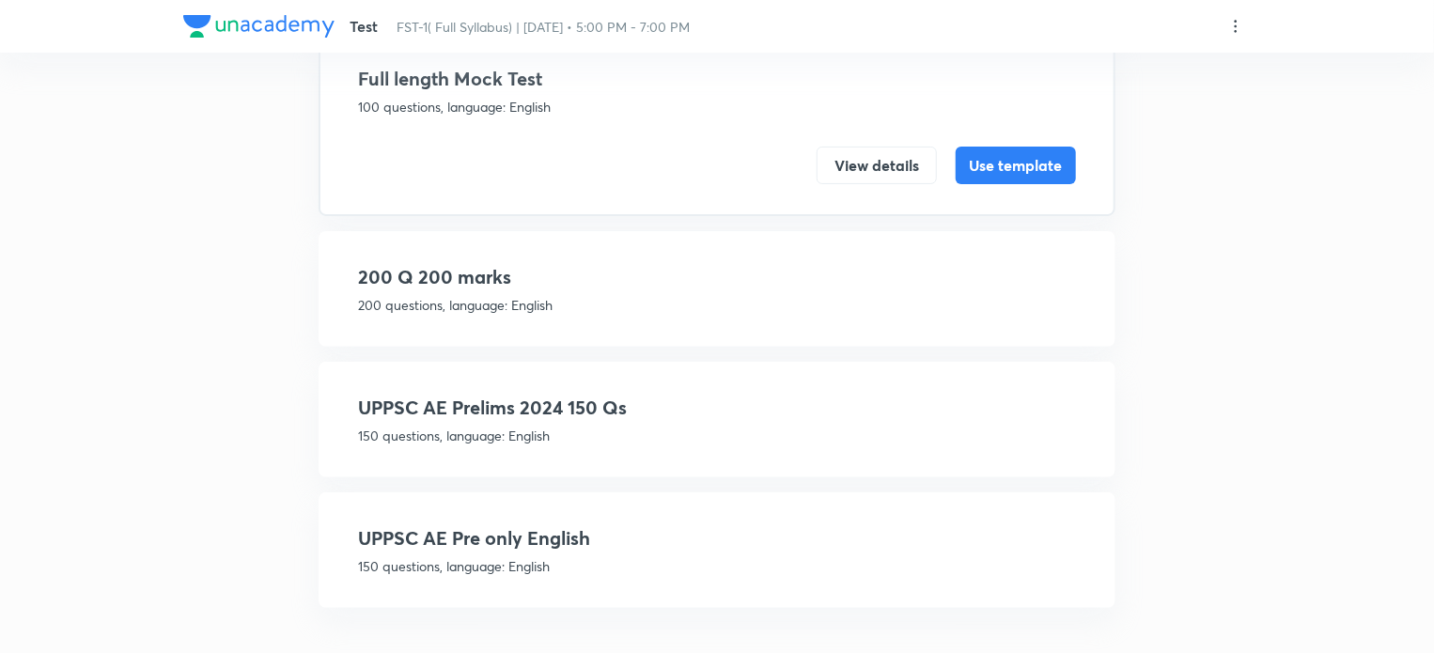
click at [428, 282] on h4 "200 Q 200 marks" at bounding box center [717, 277] width 718 height 28
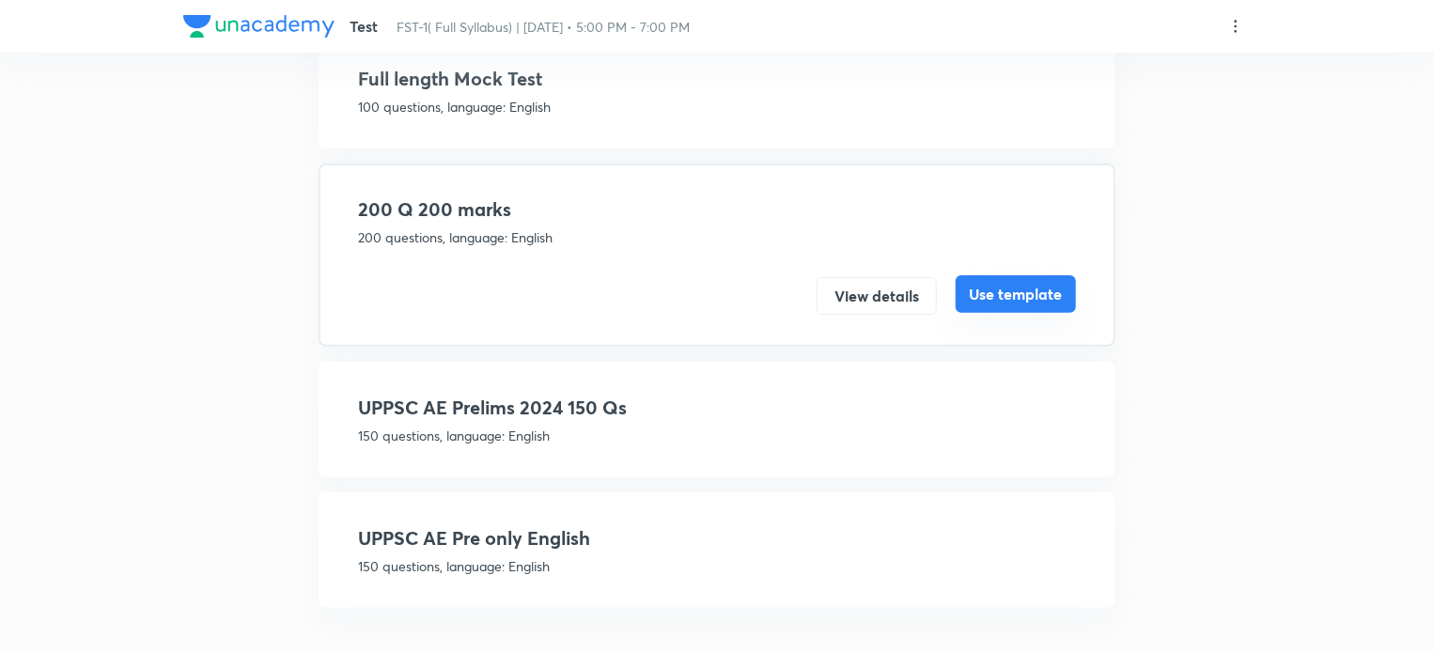
click at [1029, 296] on button "Use template" at bounding box center [1016, 294] width 120 height 38
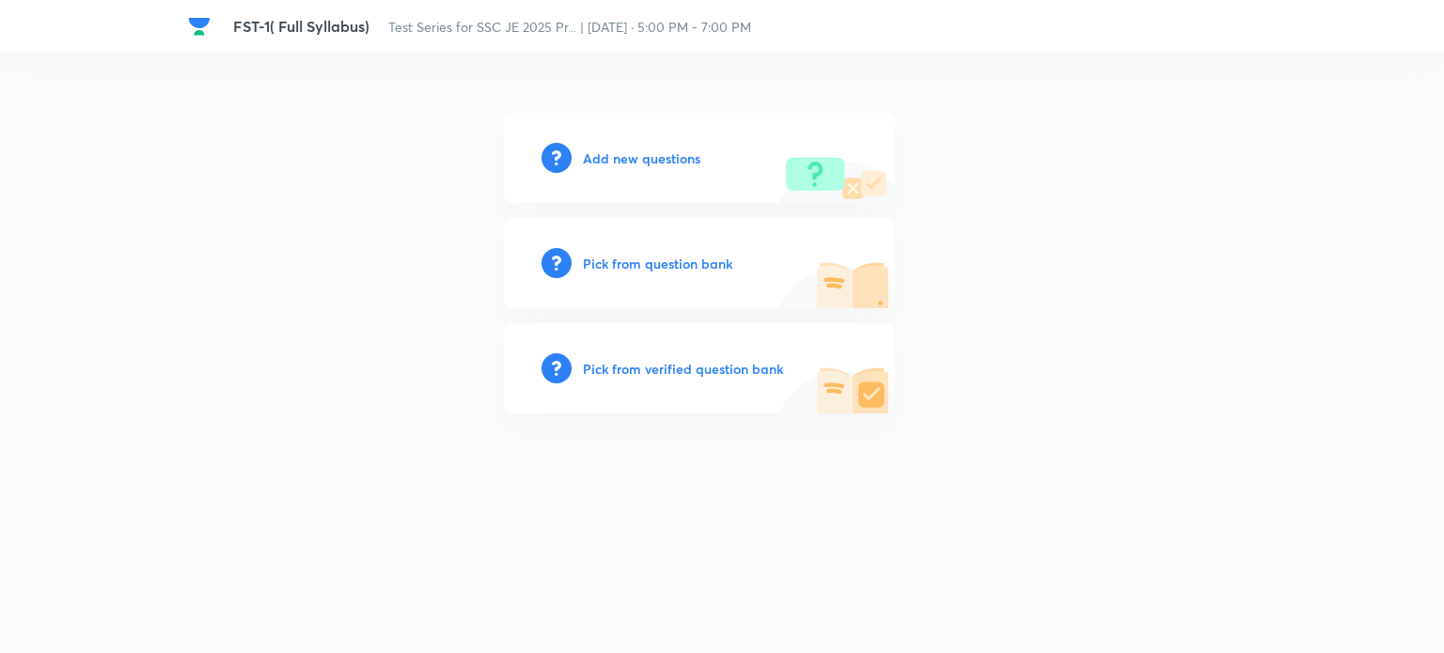
click at [612, 157] on h6 "Add new questions" at bounding box center [641, 159] width 117 height 20
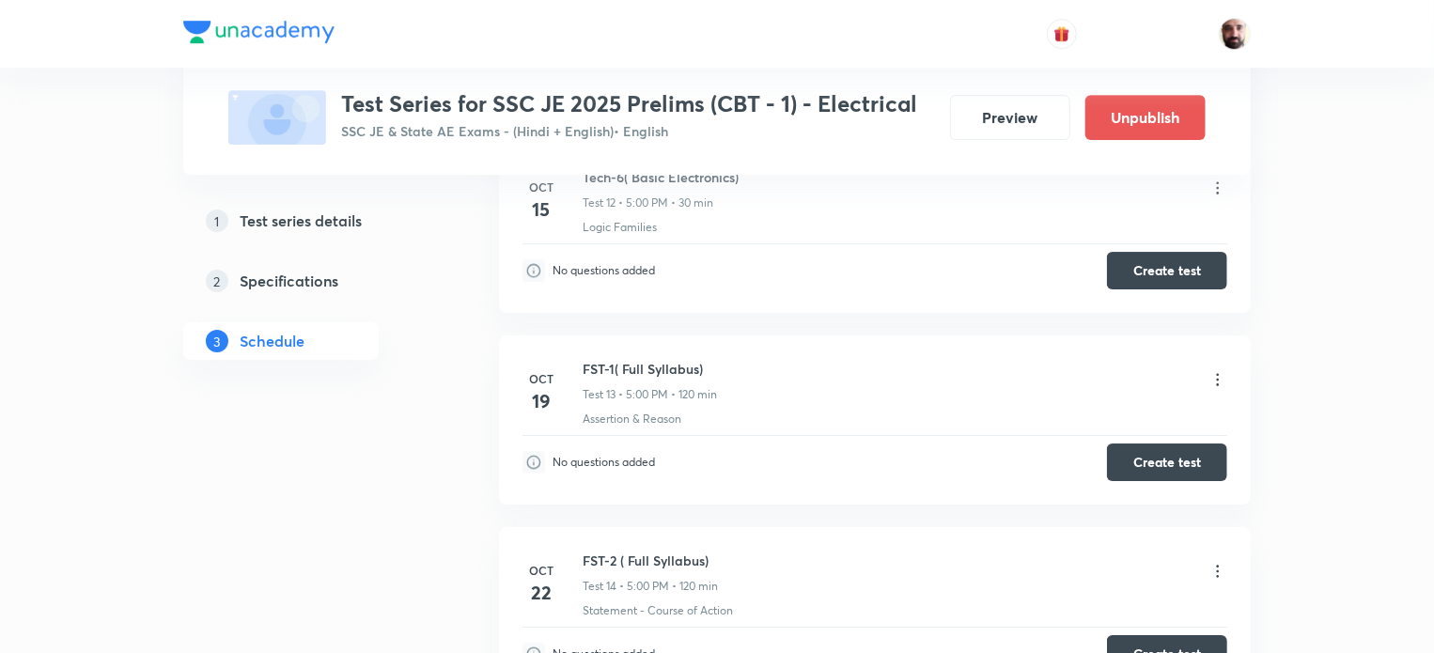
scroll to position [3041, 0]
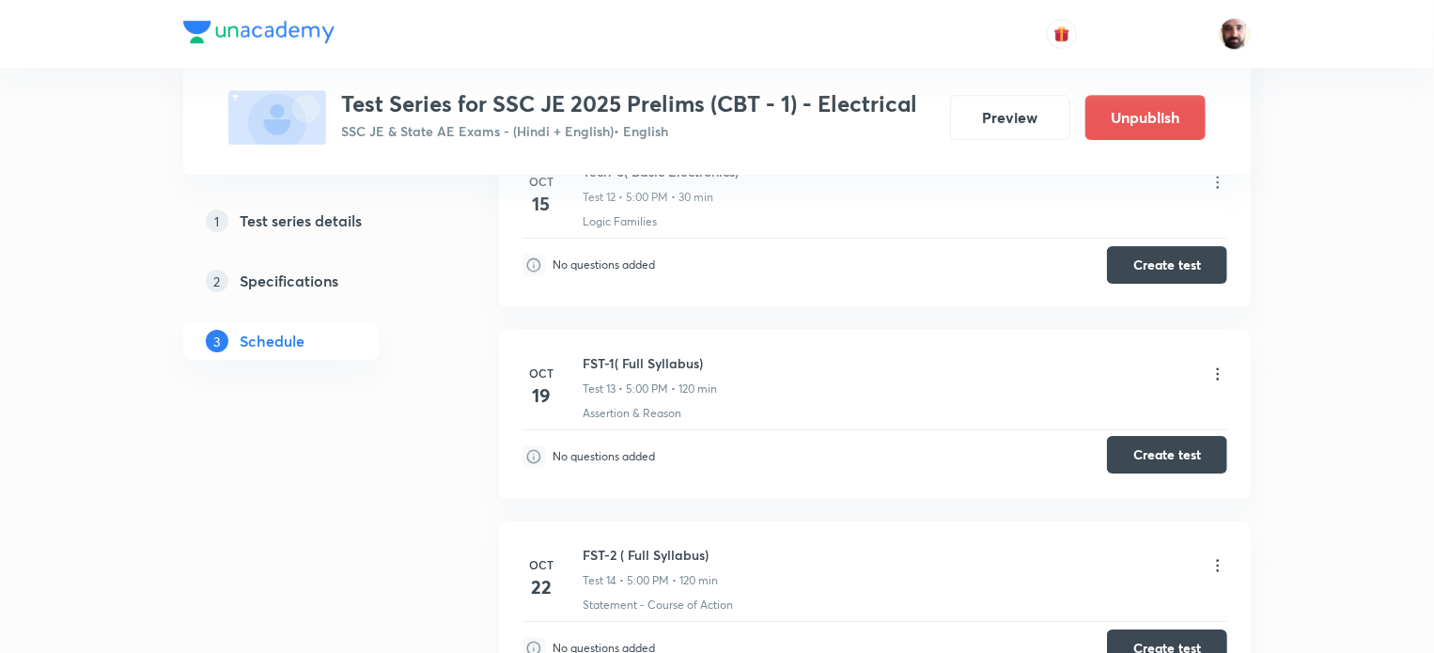
click at [1165, 446] on button "Create test" at bounding box center [1167, 455] width 120 height 38
click at [1173, 442] on button "Create test" at bounding box center [1167, 455] width 120 height 38
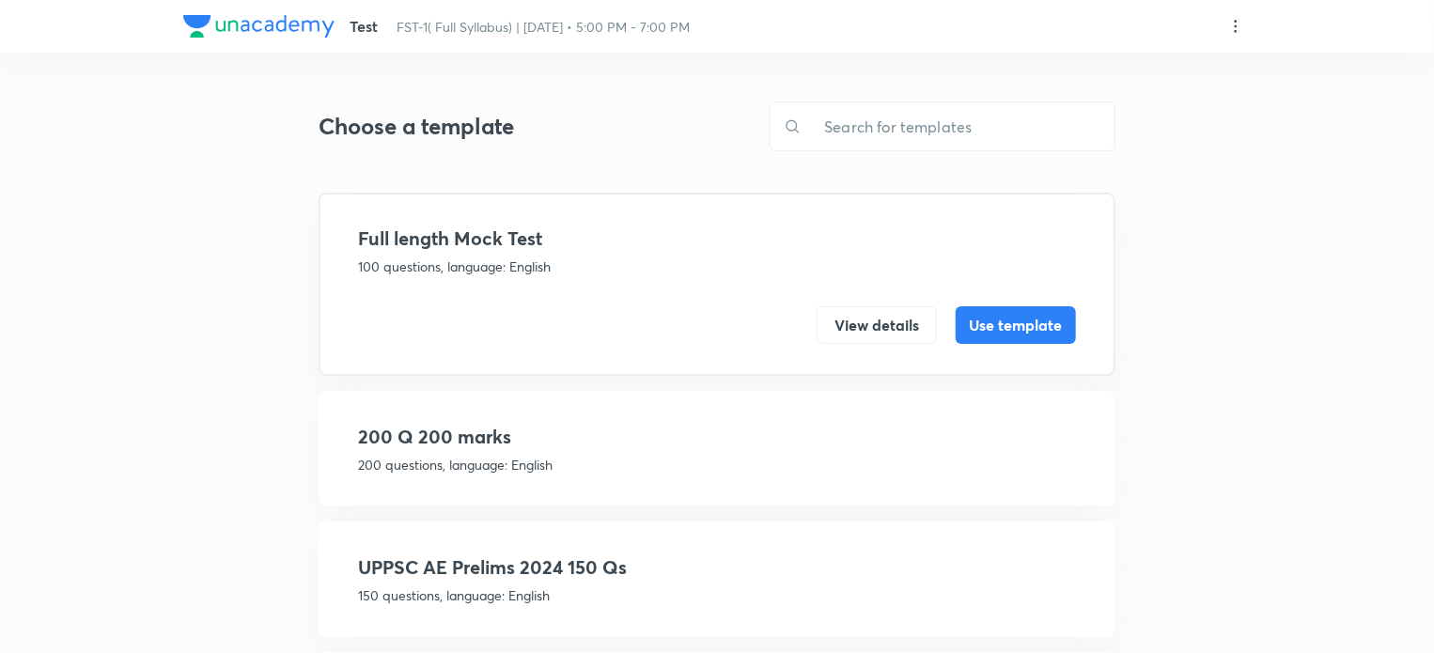
click at [415, 455] on p "200 questions, language: English" at bounding box center [717, 465] width 718 height 20
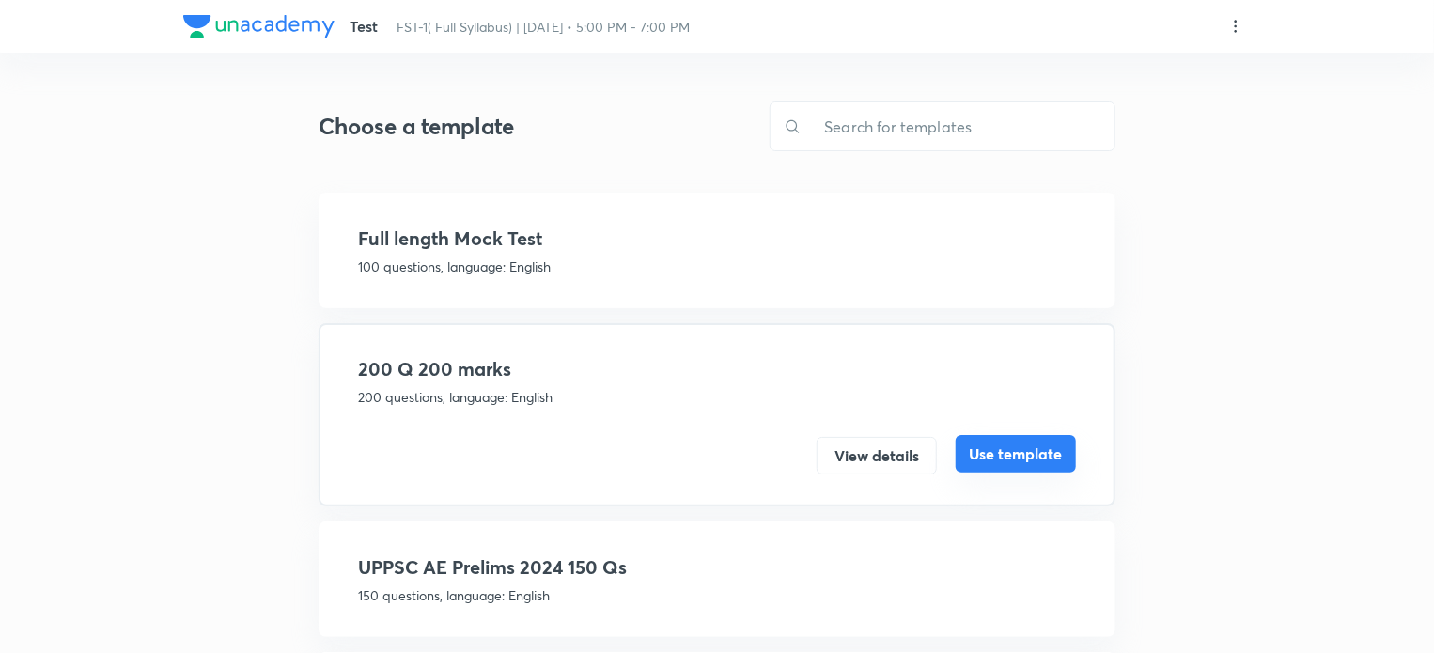
click at [1025, 458] on button "Use template" at bounding box center [1016, 454] width 120 height 38
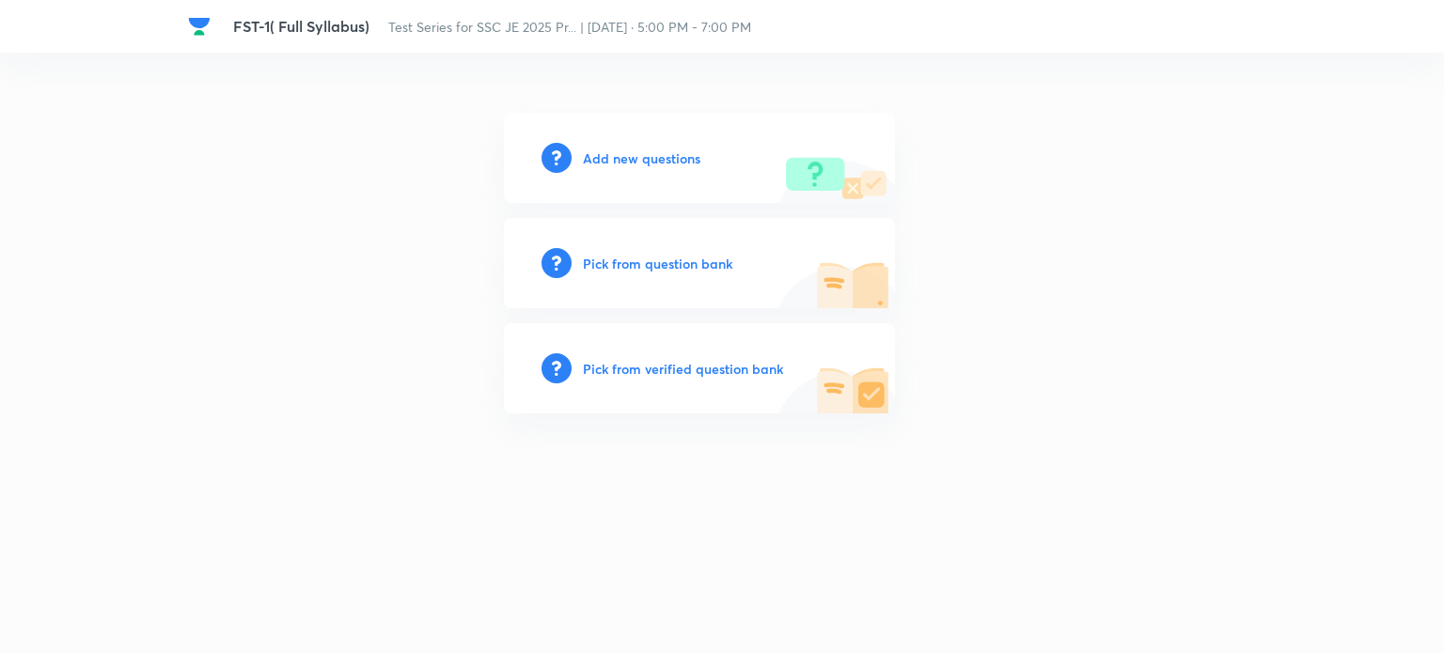
click at [610, 154] on h6 "Add new questions" at bounding box center [641, 159] width 117 height 20
